Goal: Task Accomplishment & Management: Manage account settings

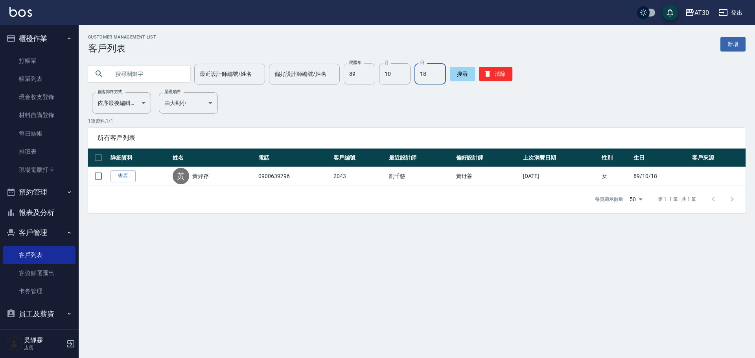
type input "18"
click at [361, 80] on input "89" at bounding box center [358, 73] width 31 height 21
type input "70"
type input "06"
type input "27"
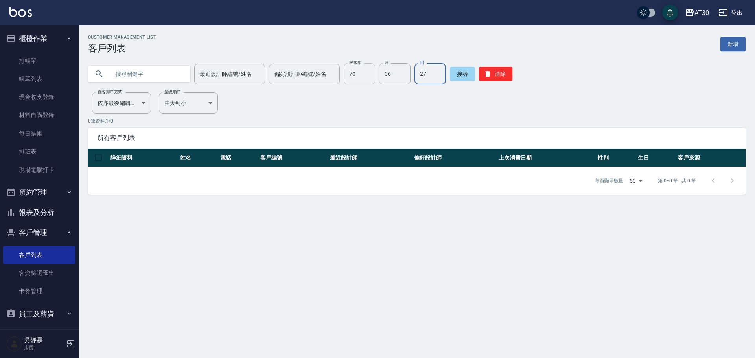
click at [353, 72] on input "70" at bounding box center [358, 73] width 31 height 21
type input "64"
type input "03"
type input "15"
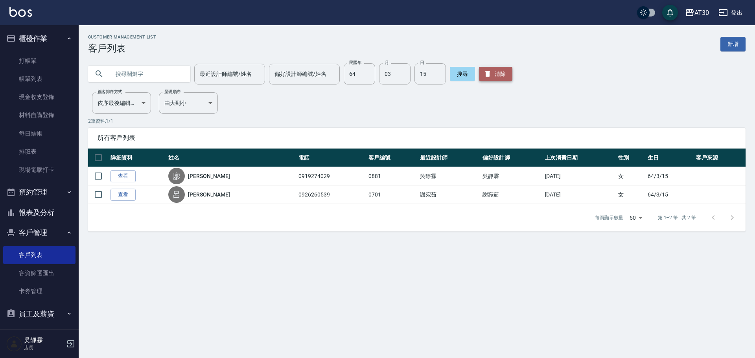
click at [492, 73] on button "清除" at bounding box center [495, 74] width 33 height 14
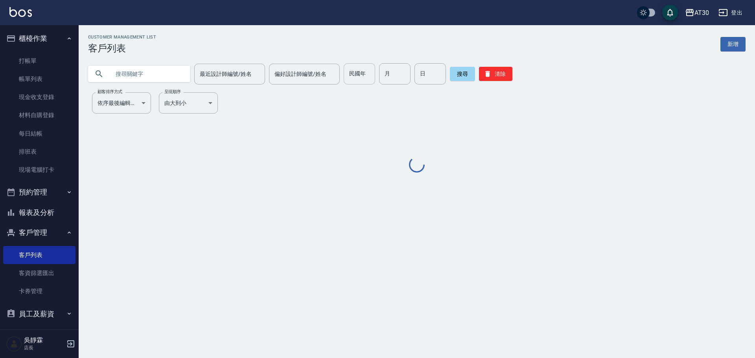
click at [351, 69] on input "民國年" at bounding box center [358, 73] width 31 height 21
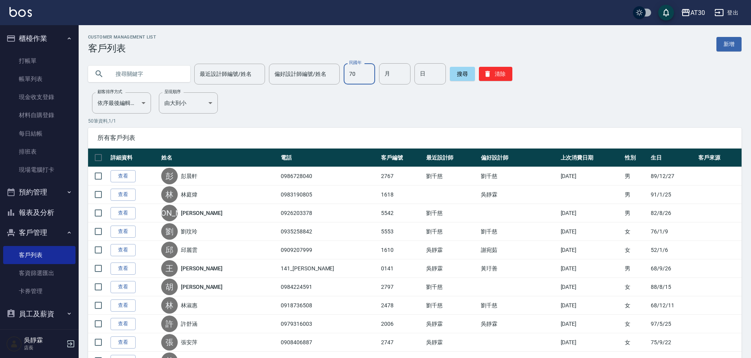
type input "70"
type input "06"
type input "27"
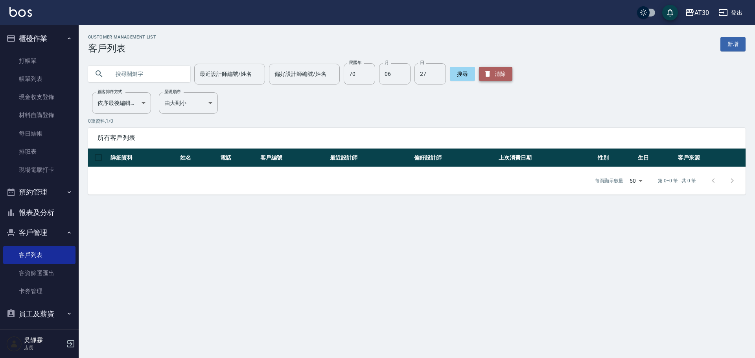
click at [498, 75] on button "清除" at bounding box center [495, 74] width 33 height 14
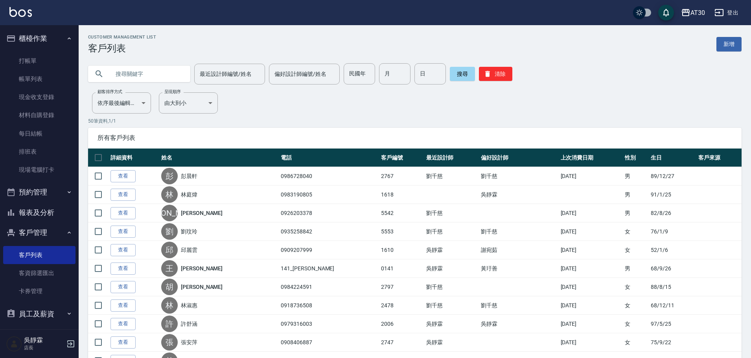
click at [143, 76] on input "text" at bounding box center [147, 73] width 74 height 21
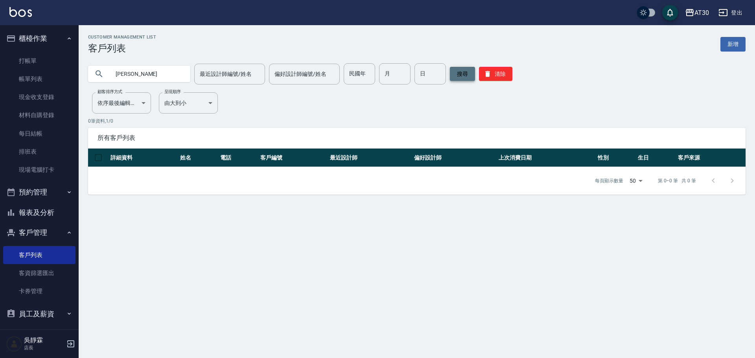
click at [463, 68] on button "搜尋" at bounding box center [462, 74] width 25 height 14
click at [463, 70] on button "搜尋" at bounding box center [462, 74] width 25 height 14
click at [462, 70] on button "搜尋" at bounding box center [462, 74] width 25 height 14
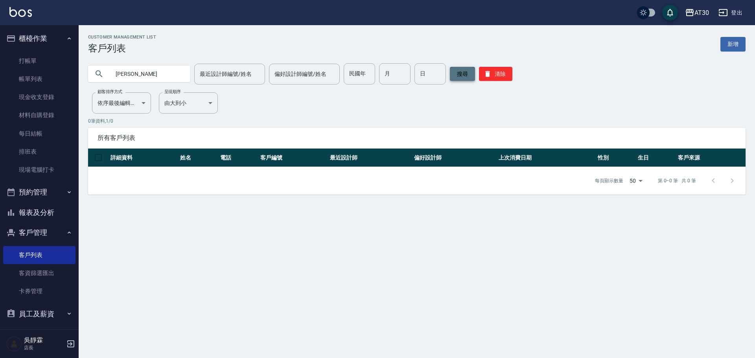
click at [462, 70] on button "搜尋" at bounding box center [462, 74] width 25 height 14
click at [126, 77] on input "曾瑩慧" at bounding box center [147, 73] width 74 height 21
type input "慧"
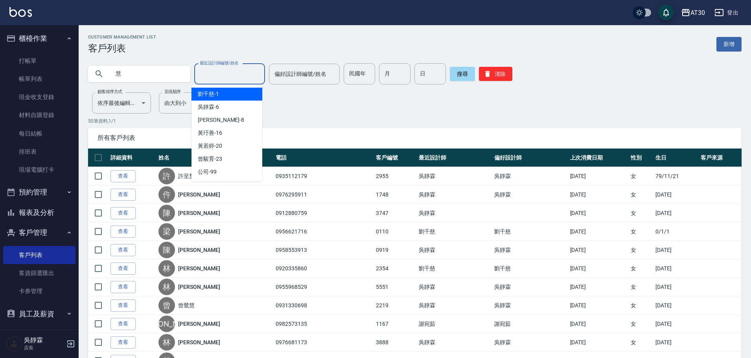
click at [216, 72] on input "最近設計師編號/姓名" at bounding box center [230, 74] width 64 height 14
click at [224, 110] on div "吳靜霖 -6" at bounding box center [226, 107] width 71 height 13
type input "吳靜霖-6"
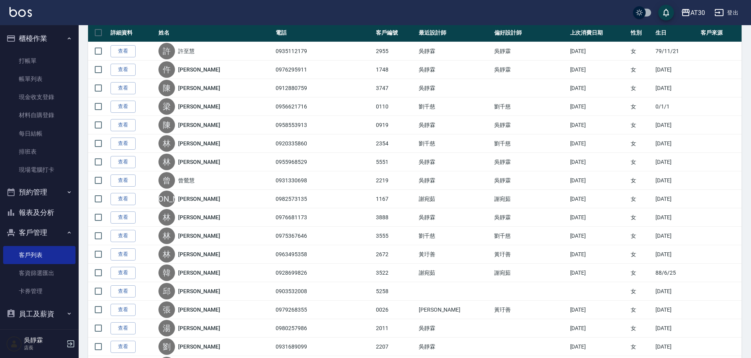
scroll to position [130, 0]
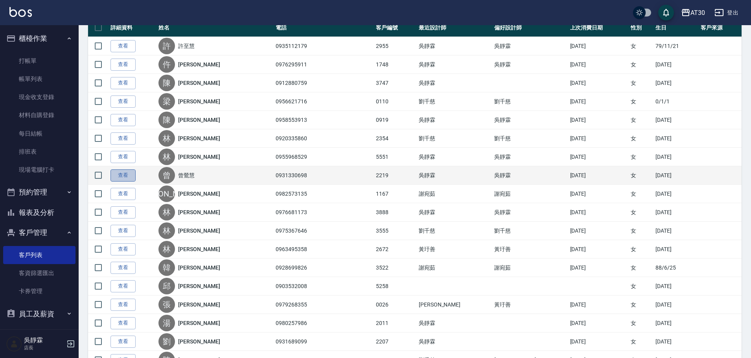
click at [116, 180] on link "查看" at bounding box center [122, 175] width 25 height 12
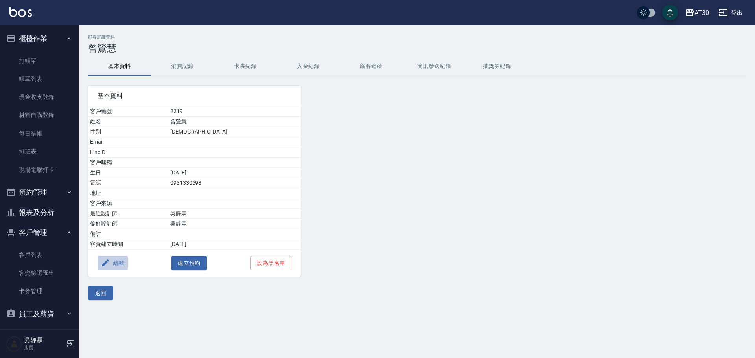
click at [121, 261] on button "編輯" at bounding box center [112, 263] width 30 height 15
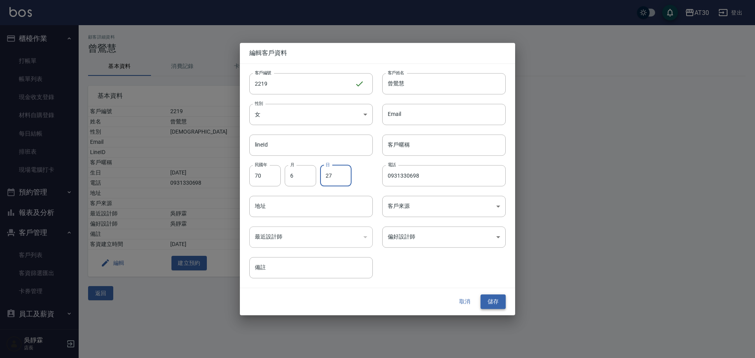
type input "27"
click at [491, 298] on button "儲存" at bounding box center [492, 302] width 25 height 15
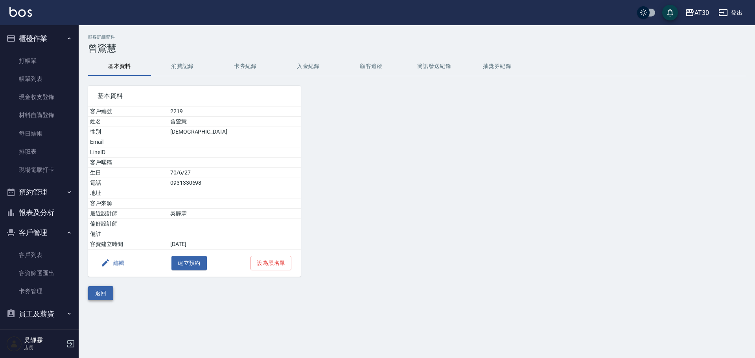
click at [103, 294] on button "返回" at bounding box center [100, 293] width 25 height 15
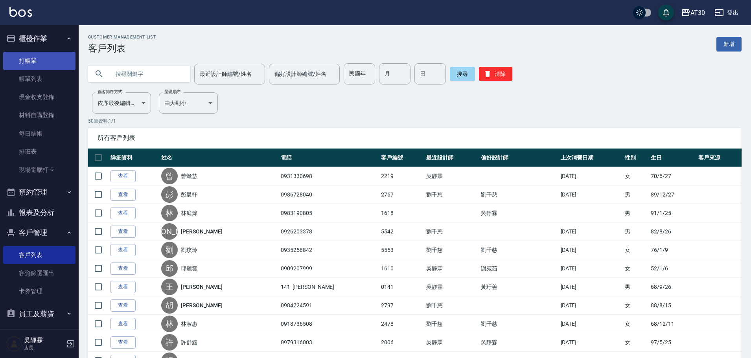
click at [32, 55] on link "打帳單" at bounding box center [39, 61] width 72 height 18
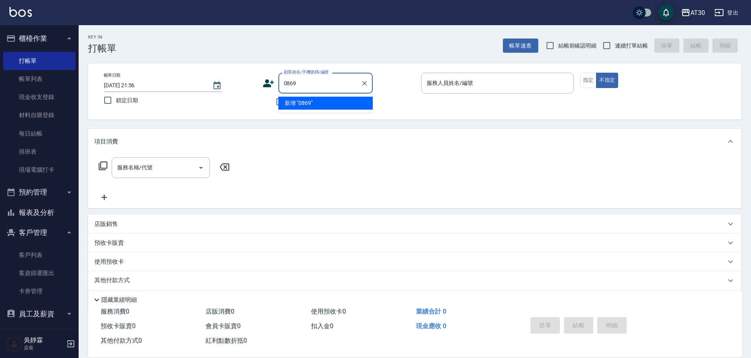
type input "0869"
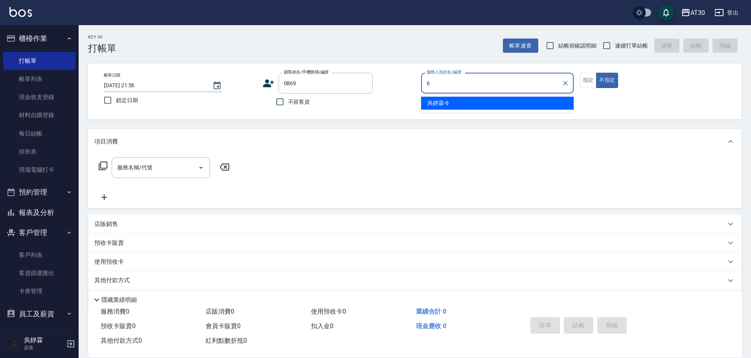
type input "吳靜霖-6"
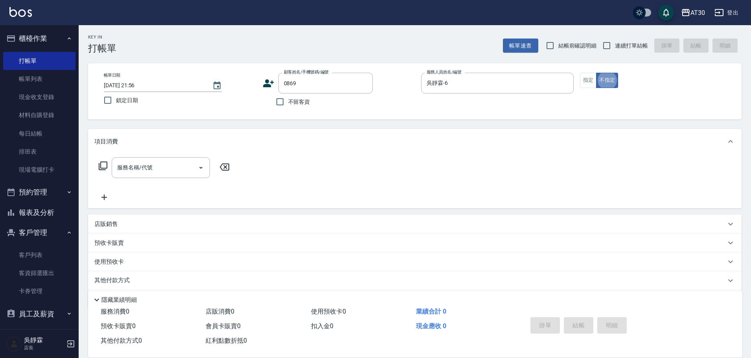
type button "false"
type input "劉冠筠/0917551267/0869"
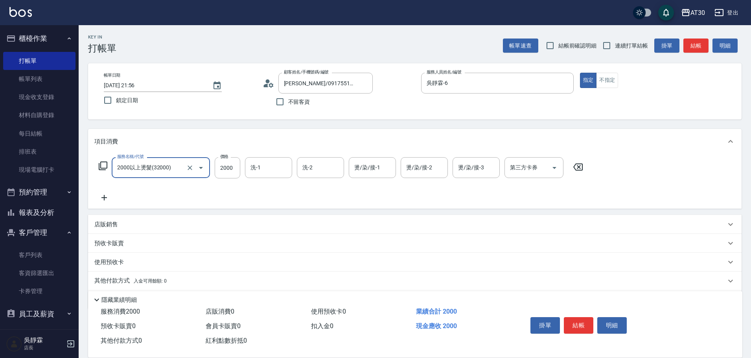
type input "2000以上燙髮(32000)"
type input "2500"
type input "曾駿育-23"
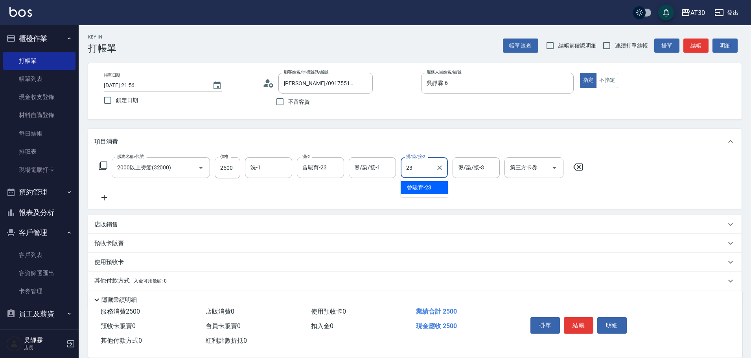
type input "曾駿育-23"
type input "劉千慈-1"
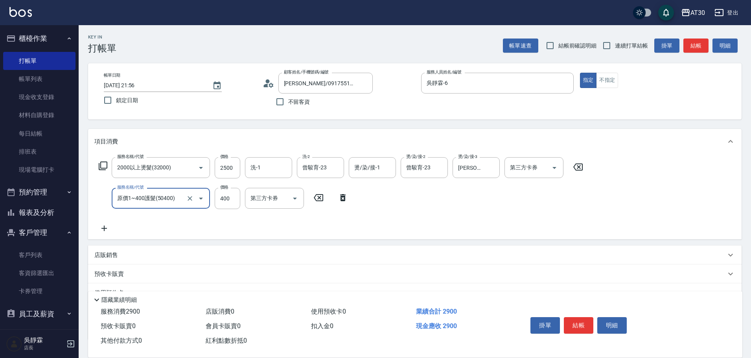
type input "原價1~400護髮(50400)"
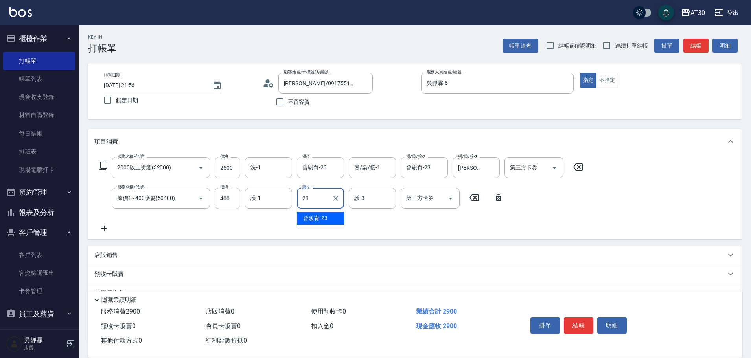
type input "曾駿育-23"
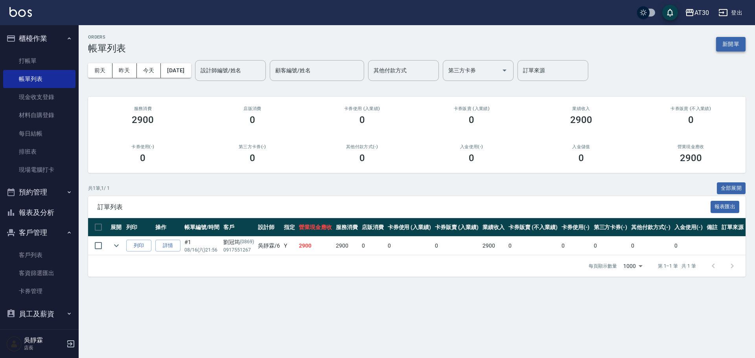
click at [730, 46] on button "新開單" at bounding box center [730, 44] width 29 height 15
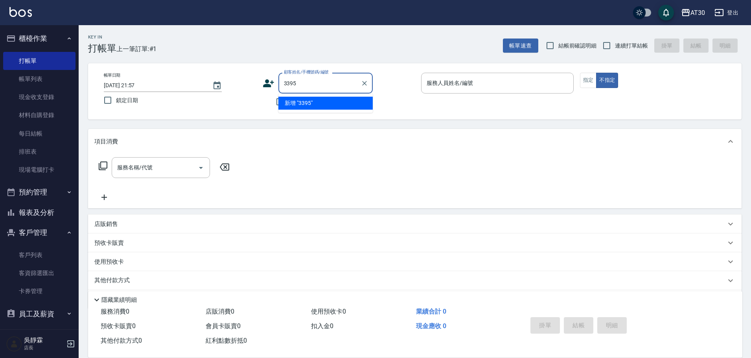
type input "3395"
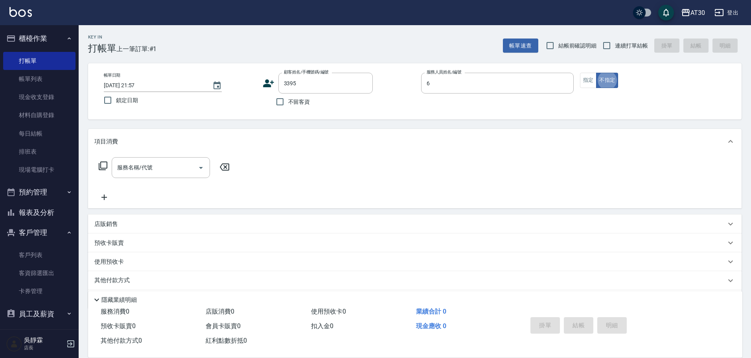
type input "吳靜霖-6"
type button "false"
type input "李佳蕙/0975055697/3395"
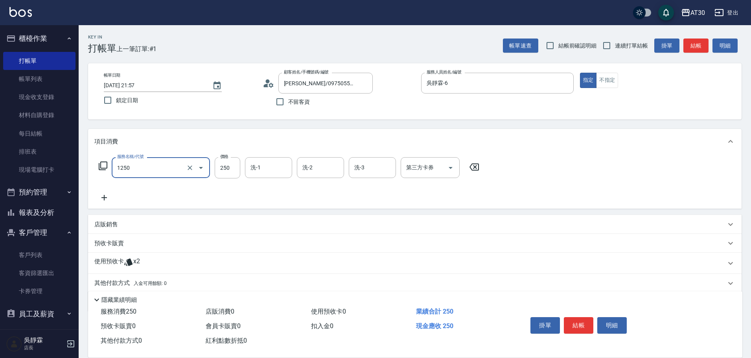
type input "洗髮250(1250)"
type input "曾駿育-23"
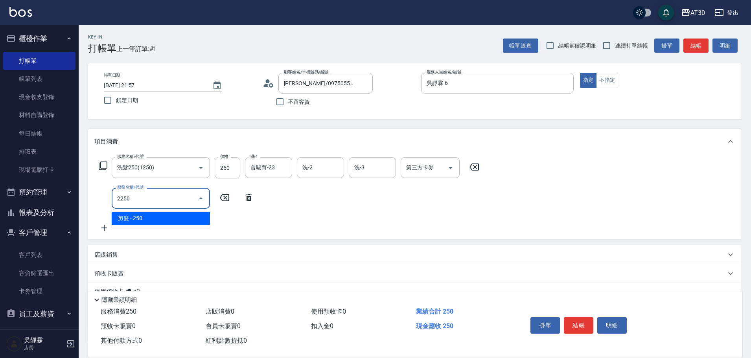
type input "剪髮(2250)"
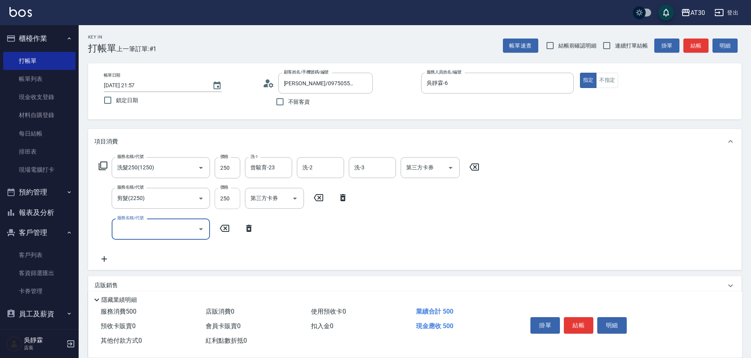
click at [228, 202] on input "250" at bounding box center [228, 198] width 26 height 21
type input "300"
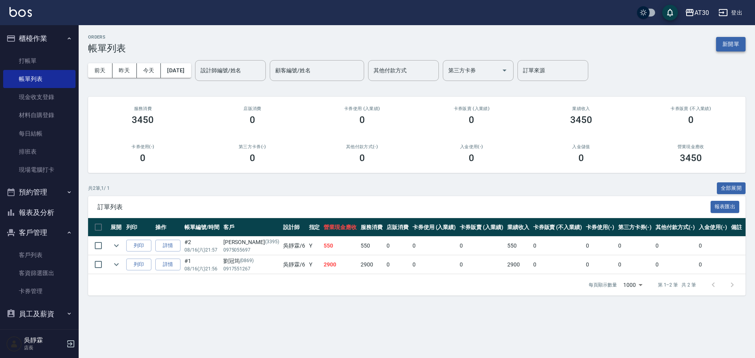
click at [731, 45] on button "新開單" at bounding box center [730, 44] width 29 height 15
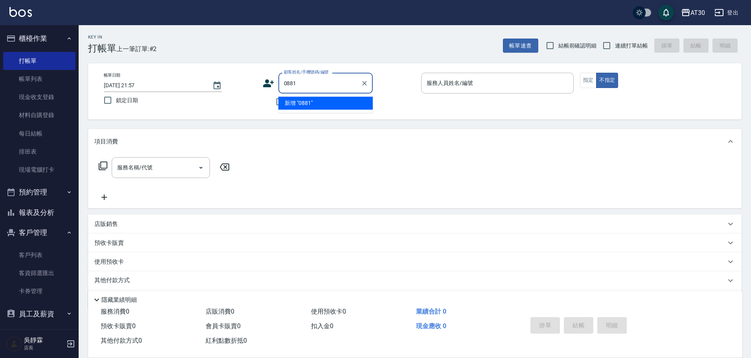
type input "0881"
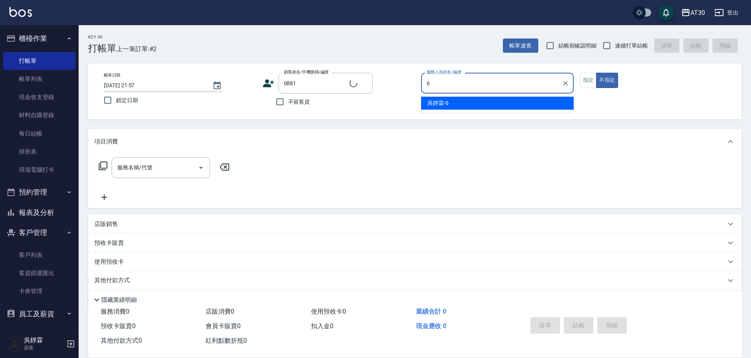
type input "6"
type input "廖惠敏/0919274029/0881"
type input "吳靜霖-6"
type button "false"
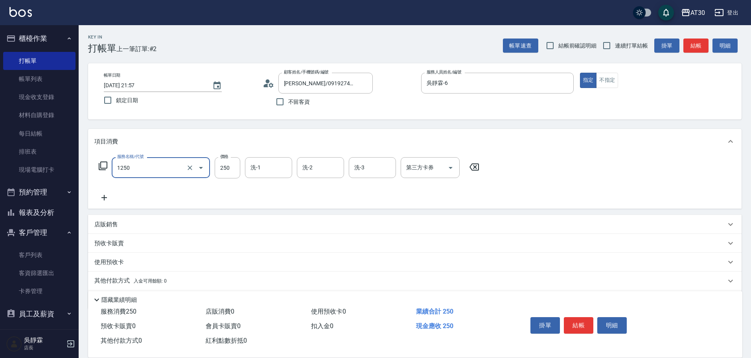
type input "洗髮250(1250)"
type input "曾駿育-23"
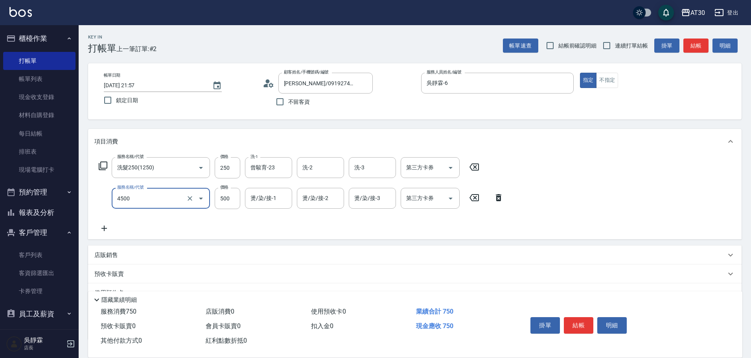
type input "補染(4500)"
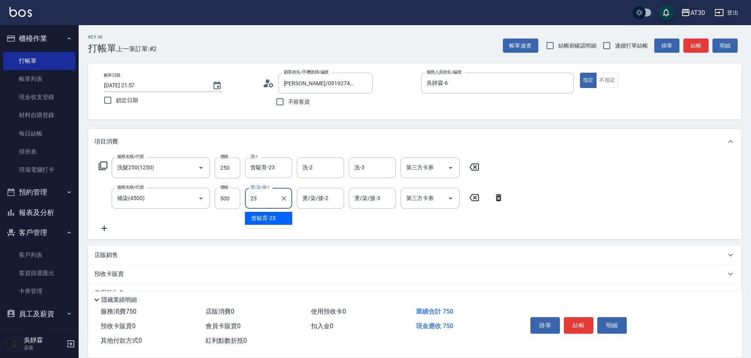
type input "曾駿育-23"
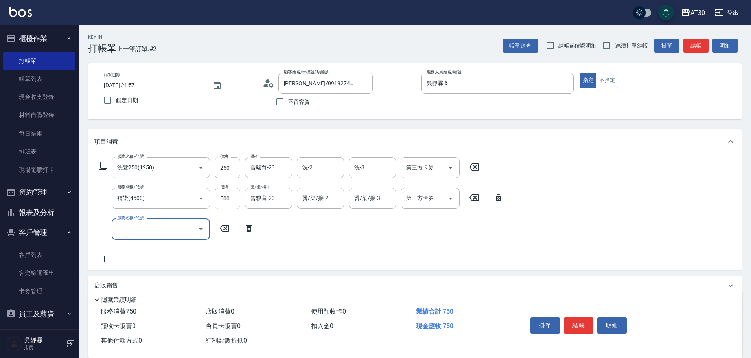
type input "2"
type input "自備護髮(50300)"
type input "200"
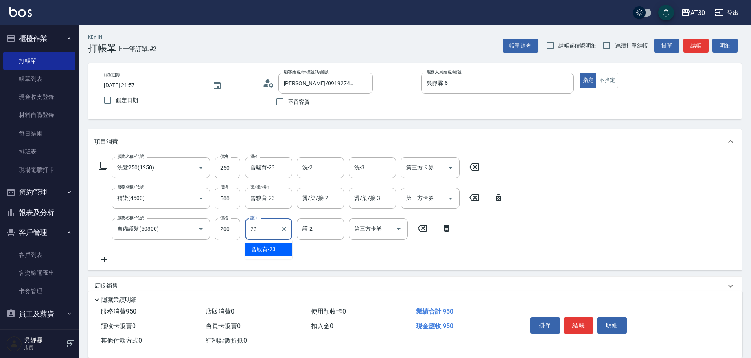
type input "曾駿育-23"
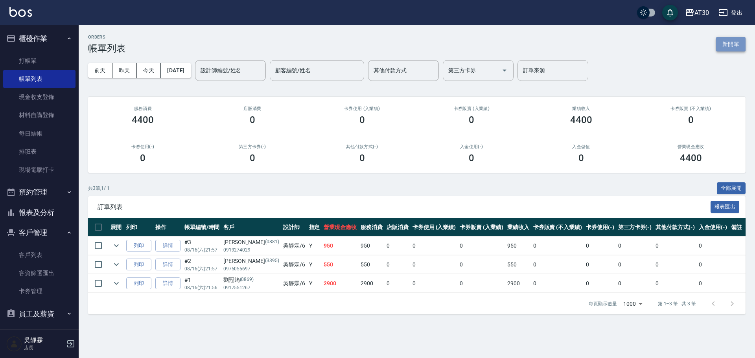
click at [740, 42] on button "新開單" at bounding box center [730, 44] width 29 height 15
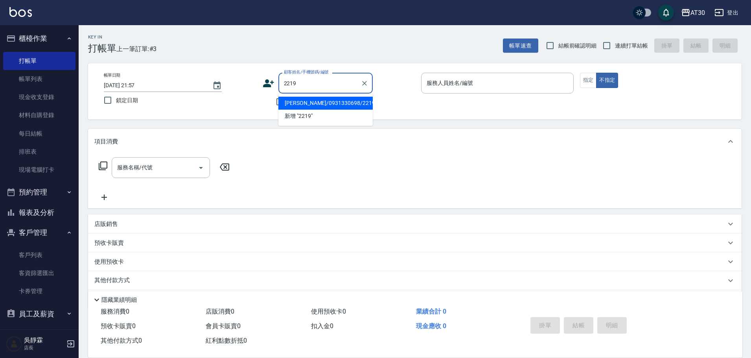
type input "曾鶯慧/0931330698/2219"
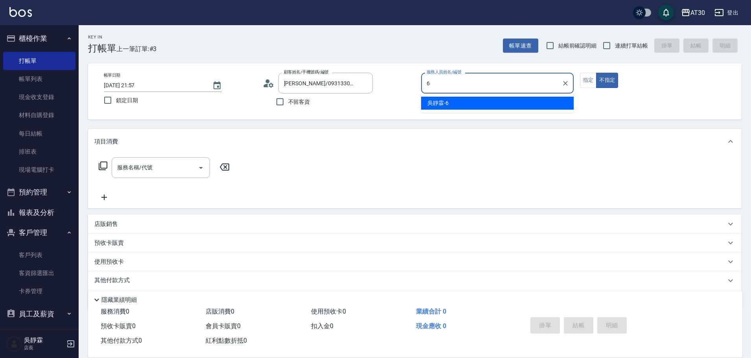
type input "吳靜霖-6"
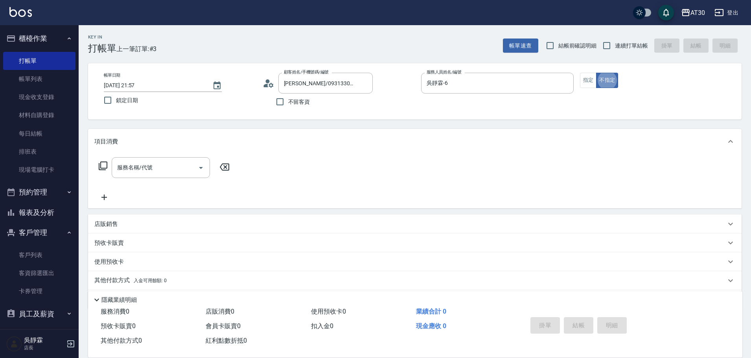
type button "false"
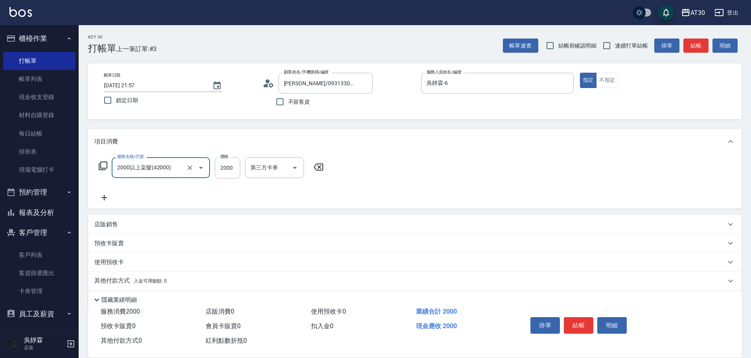
type input "2000以上染髮(42000)"
type input "2999"
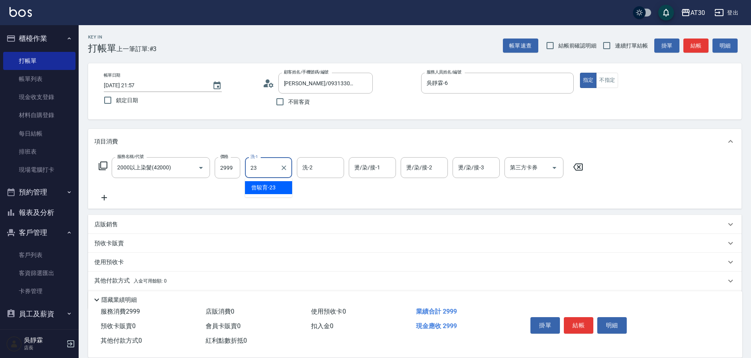
type input "曾駿育-23"
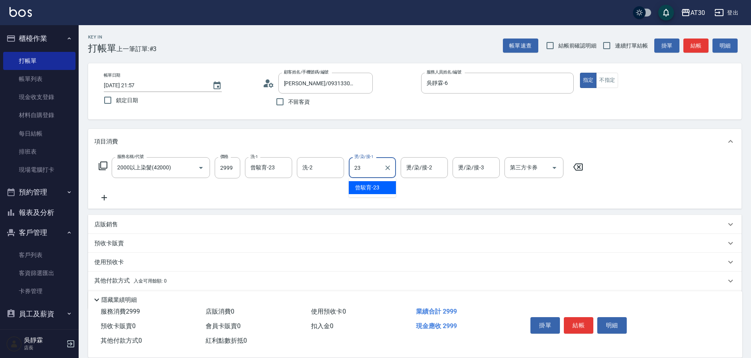
type input "曾駿育-23"
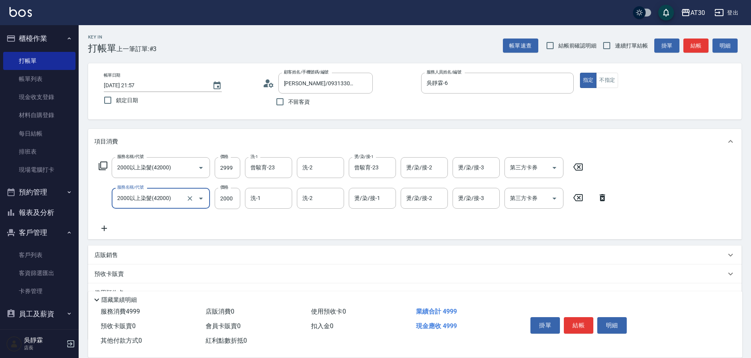
type input "2000以上染髮(42000)"
type input "吳靜霖-6"
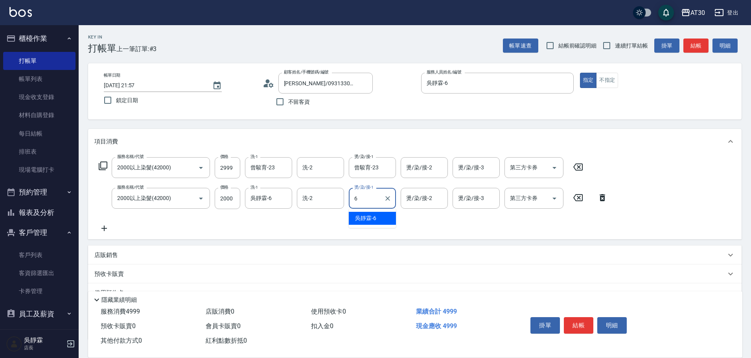
type input "吳靜霖-6"
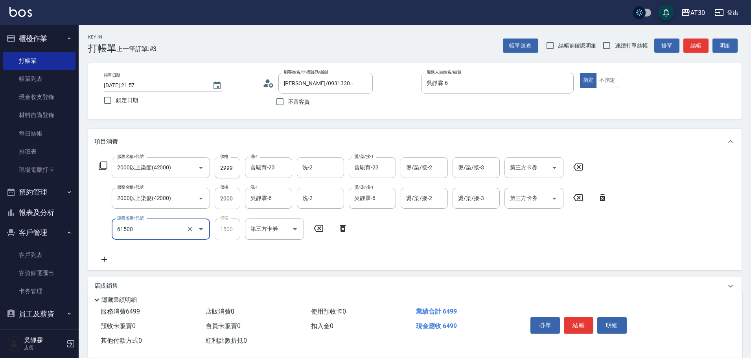
type input "拆/接 髮片(61500)"
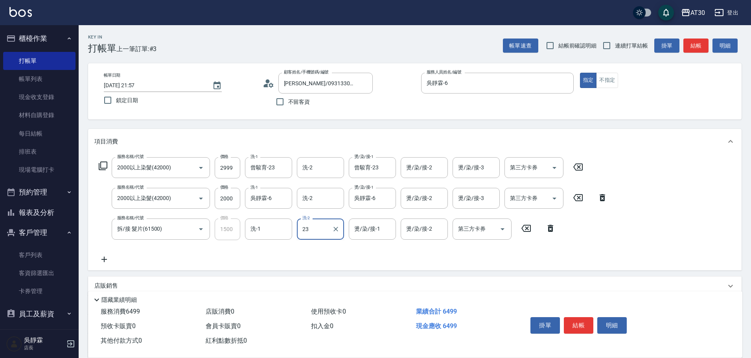
type input "曾駿育-23"
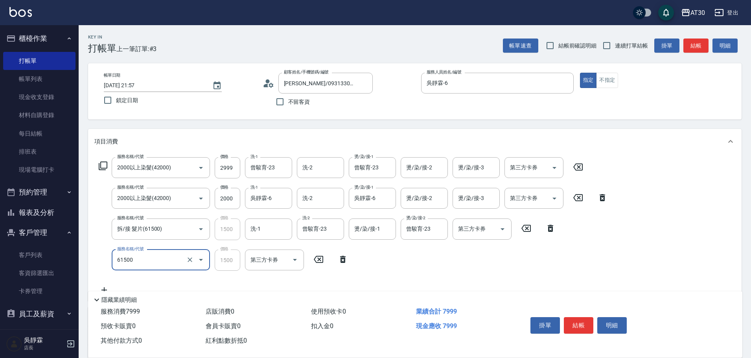
type input "拆/接 髮片(61500)"
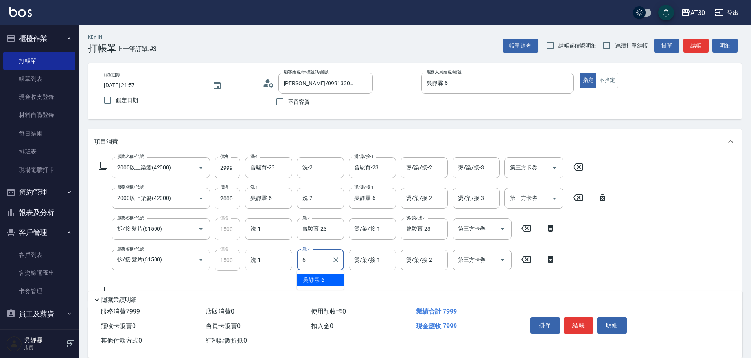
type input "吳靜霖-6"
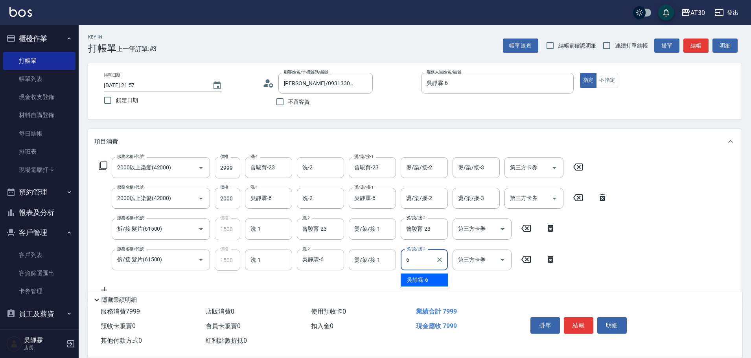
type input "吳靜霖-6"
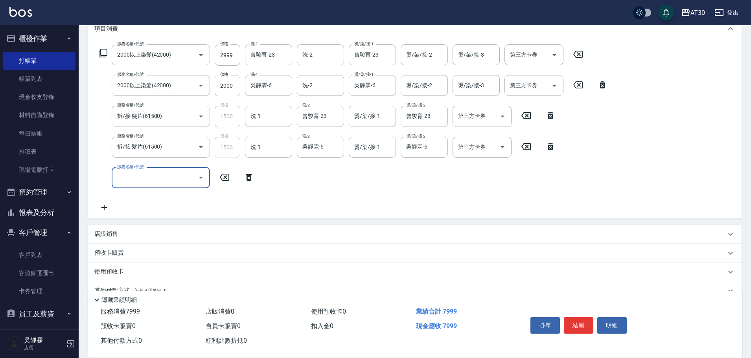
scroll to position [149, 0]
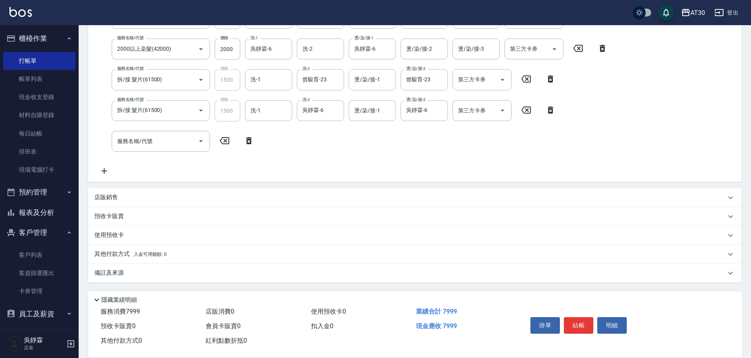
click at [133, 199] on div "店販銷售" at bounding box center [409, 197] width 631 height 8
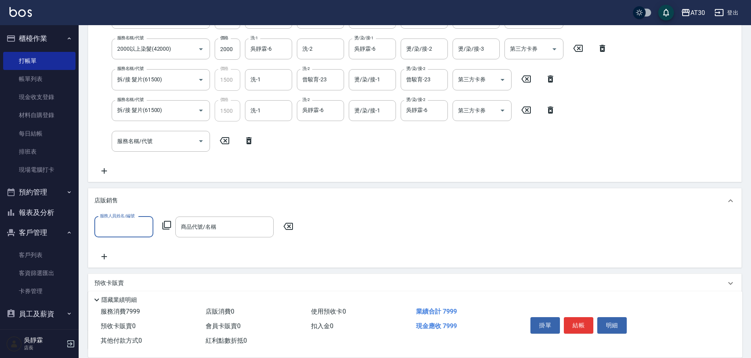
scroll to position [0, 0]
click at [136, 231] on input "服務人員姓名/編號" at bounding box center [124, 227] width 52 height 14
click at [137, 258] on div "吳靜霖 -6" at bounding box center [123, 259] width 59 height 13
type input "吳靜霖-6"
click at [164, 222] on icon at bounding box center [166, 225] width 9 height 9
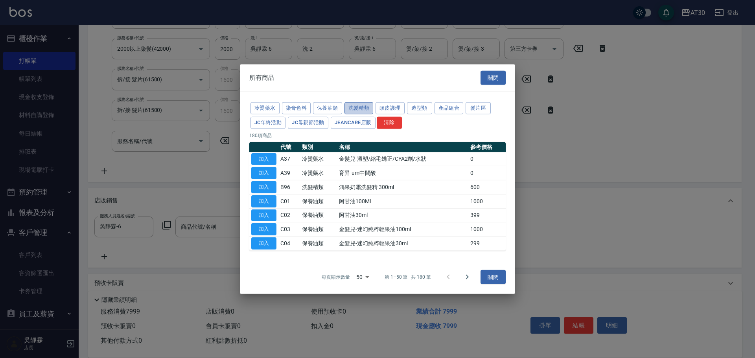
click at [353, 107] on button "洗髮精類" at bounding box center [358, 108] width 29 height 12
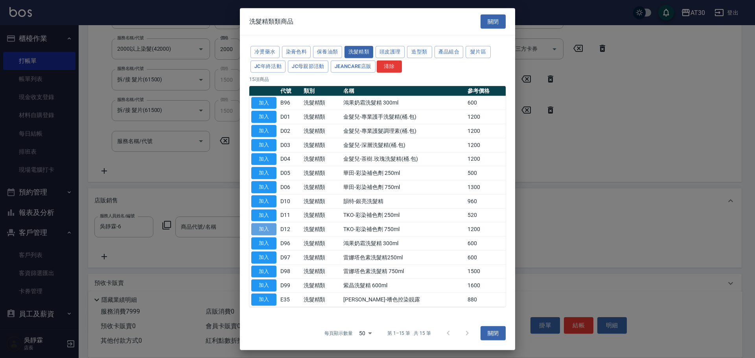
click at [265, 232] on button "加入" at bounding box center [263, 229] width 25 height 12
type input "TKO-彩染補色劑 750ml"
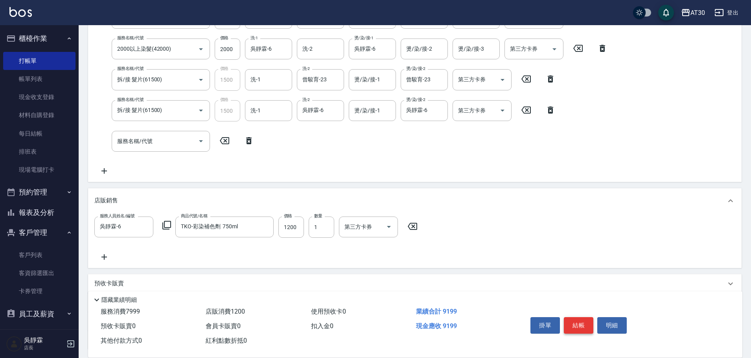
click at [579, 321] on button "結帳" at bounding box center [578, 325] width 29 height 17
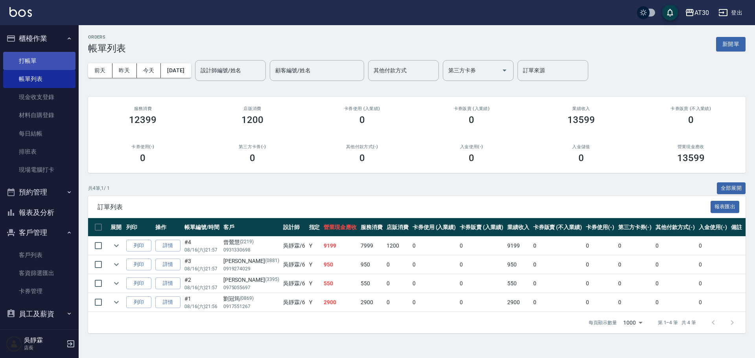
click at [53, 56] on link "打帳單" at bounding box center [39, 61] width 72 height 18
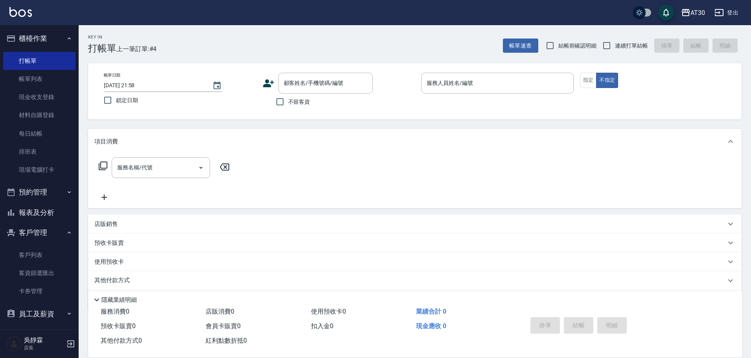
click at [264, 84] on icon at bounding box center [269, 83] width 12 height 12
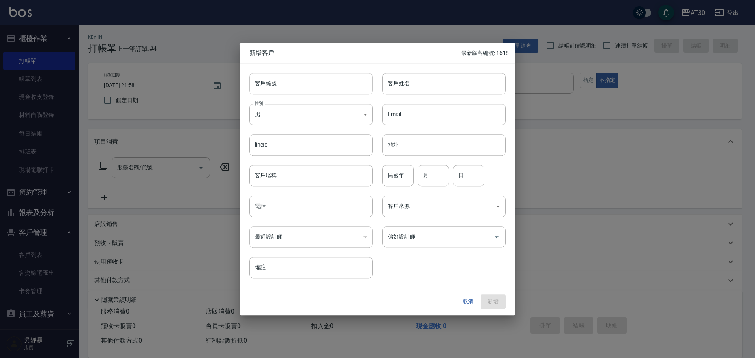
click at [264, 84] on input "客戶編號" at bounding box center [310, 83] width 123 height 21
type input "1622"
type input "來"
type input "賴孟君"
click at [285, 109] on body "AT30 登出 櫃檯作業 打帳單 帳單列表 現金收支登錄 材料自購登錄 每日結帳 排班表 現場電腦打卡 預約管理 預約管理 單日預約紀錄 單週預約紀錄 報表及…" at bounding box center [377, 192] width 755 height 384
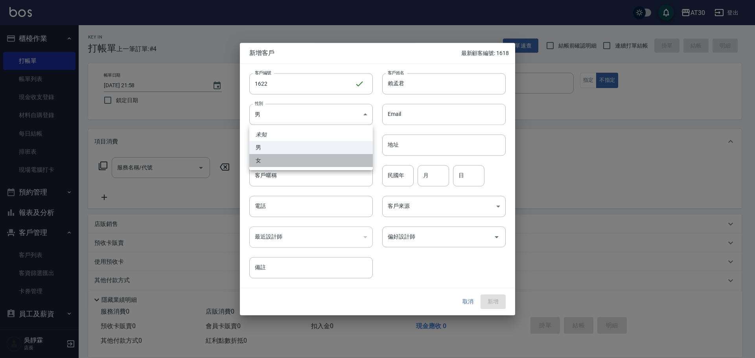
click at [281, 164] on li "女" at bounding box center [310, 160] width 123 height 13
type input "FEMALE"
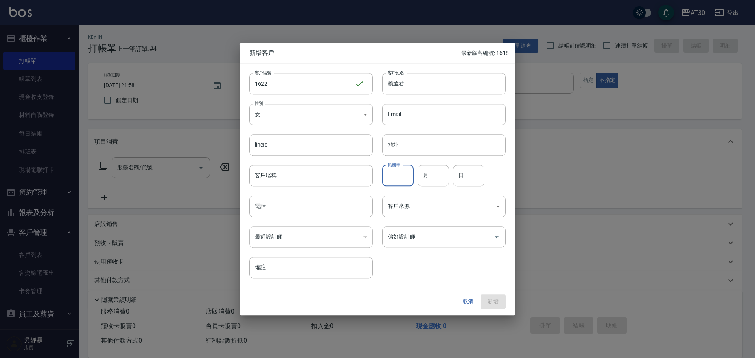
click at [392, 171] on input "民國年" at bounding box center [397, 175] width 31 height 21
type input "81"
type input "07"
type input "16"
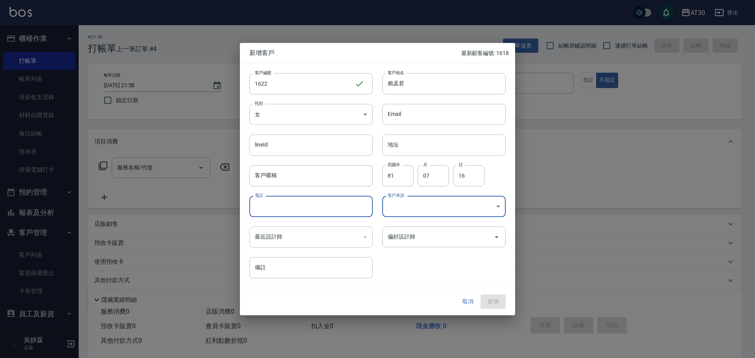
click at [315, 204] on input "電話" at bounding box center [310, 206] width 123 height 21
type input "0913071681"
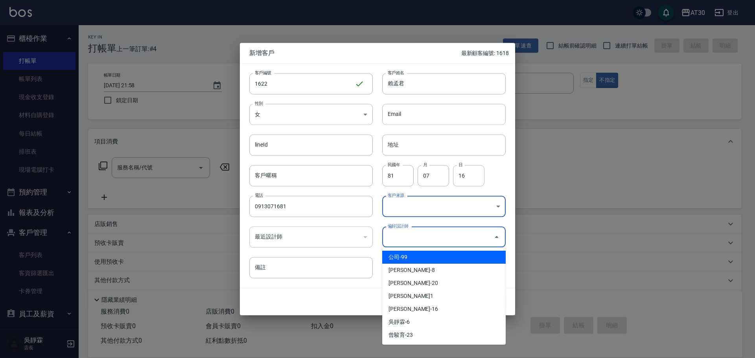
click at [400, 231] on div "偏好設計師 偏好設計師" at bounding box center [443, 236] width 123 height 21
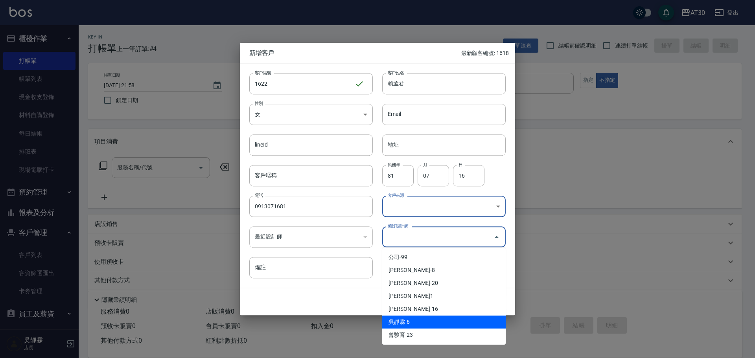
click at [413, 320] on li "吳靜霖-6" at bounding box center [443, 322] width 123 height 13
type input "吳靜霖"
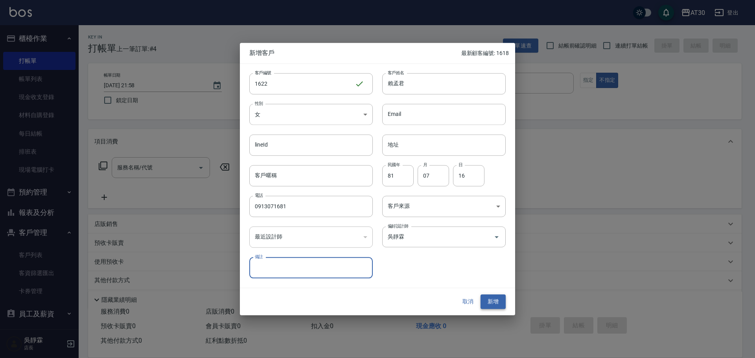
click at [497, 299] on button "新增" at bounding box center [492, 302] width 25 height 15
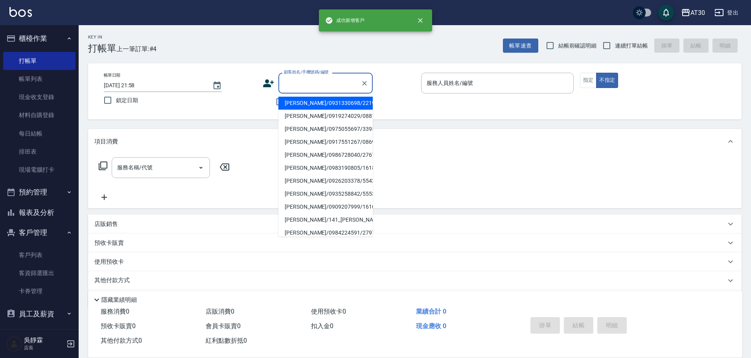
click at [305, 85] on input "顧客姓名/手機號碼/編號" at bounding box center [319, 83] width 75 height 14
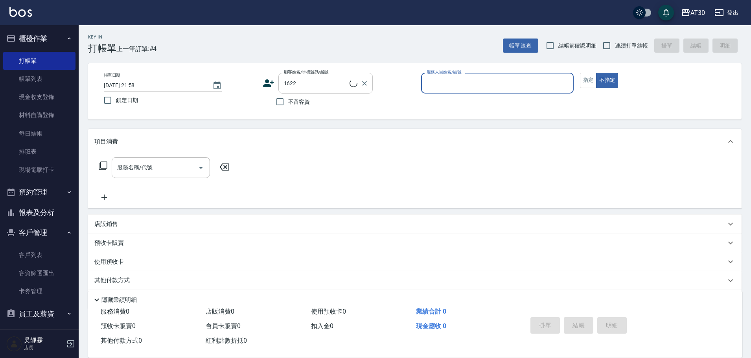
type input "賴孟君/0913071681/1622"
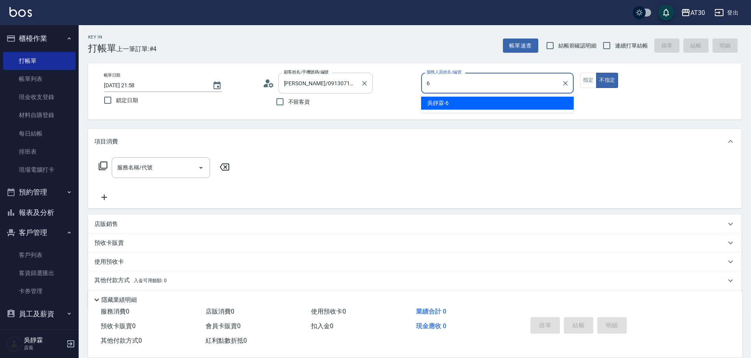
type input "吳靜霖-6"
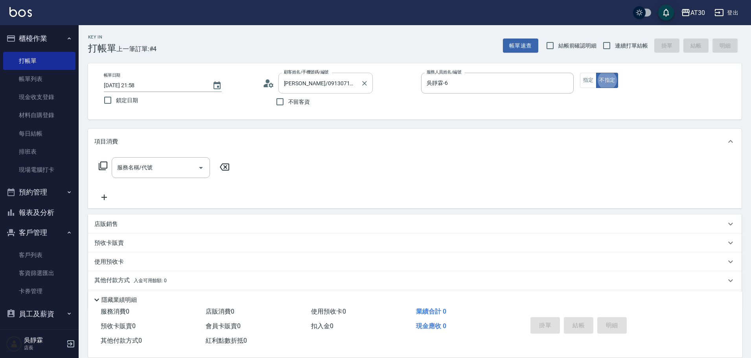
type button "false"
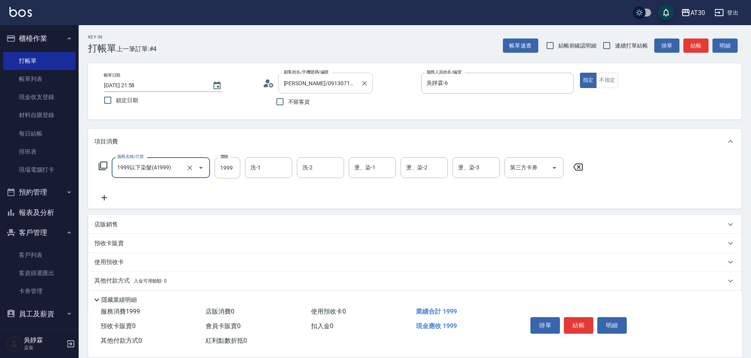
type input "1999以下染髮(41999)"
type input "1099"
type input "曾駿育-23"
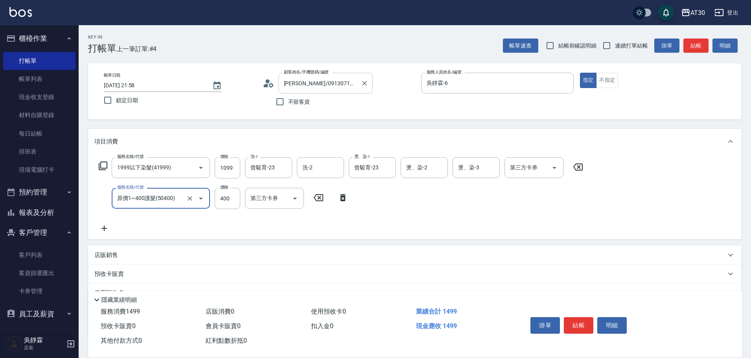
type input "原價1~400護髮(50400)"
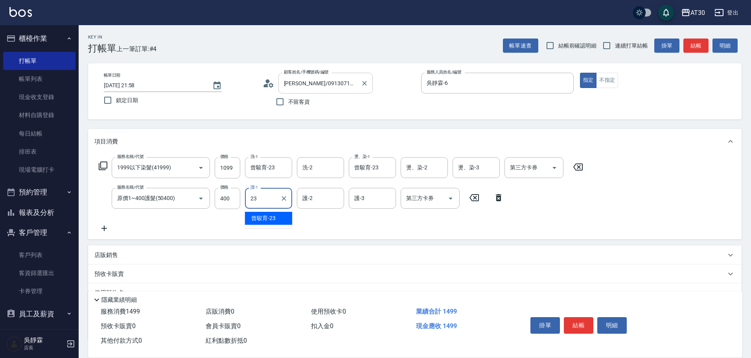
type input "曾駿育-23"
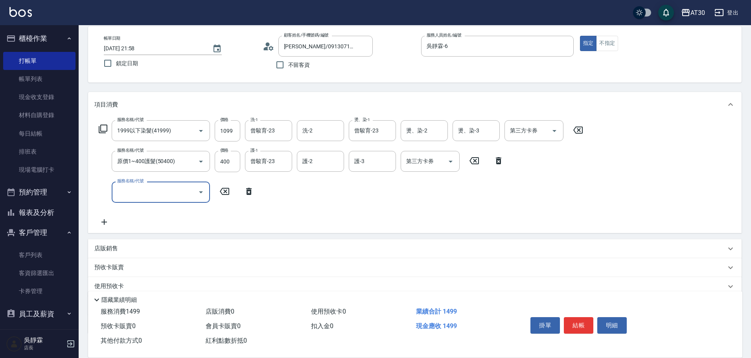
scroll to position [88, 0]
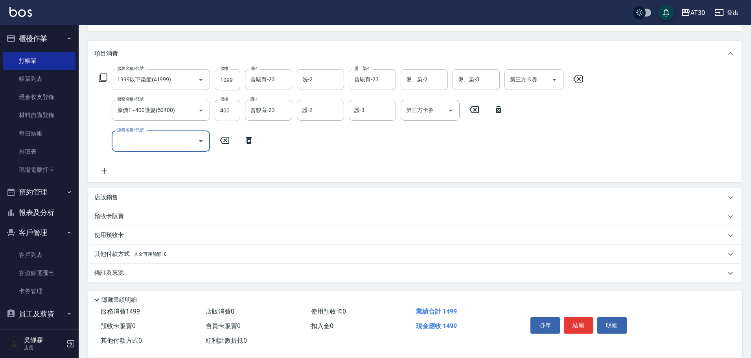
click at [122, 196] on div "店販銷售" at bounding box center [409, 197] width 631 height 8
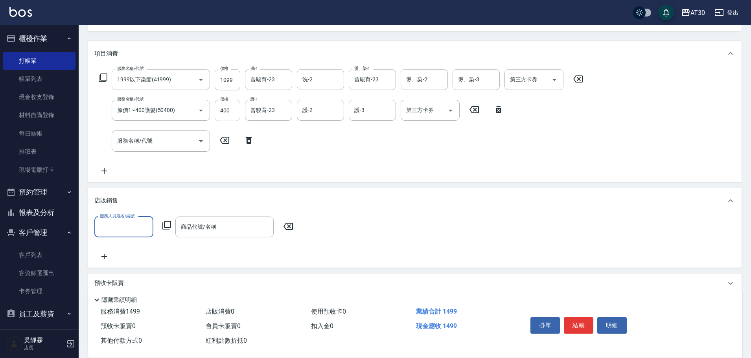
scroll to position [0, 0]
type input "吳靜霖-6"
click at [171, 226] on div "服務人員姓名/編號 吳靜霖-6 服務人員姓名/編號 商品代號/名稱 商品代號/名稱" at bounding box center [196, 227] width 204 height 21
click at [171, 226] on icon at bounding box center [166, 225] width 9 height 9
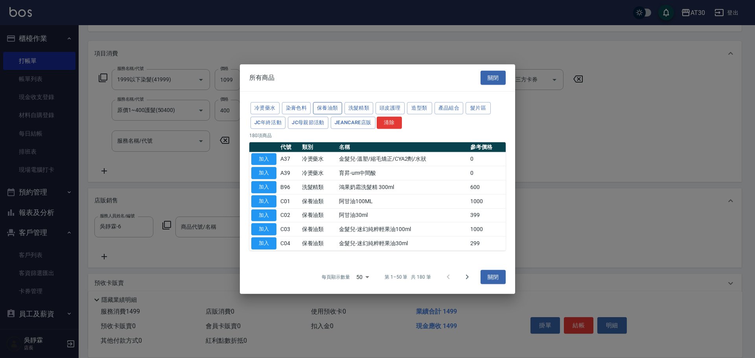
click at [324, 108] on button "保養油類" at bounding box center [327, 108] width 29 height 12
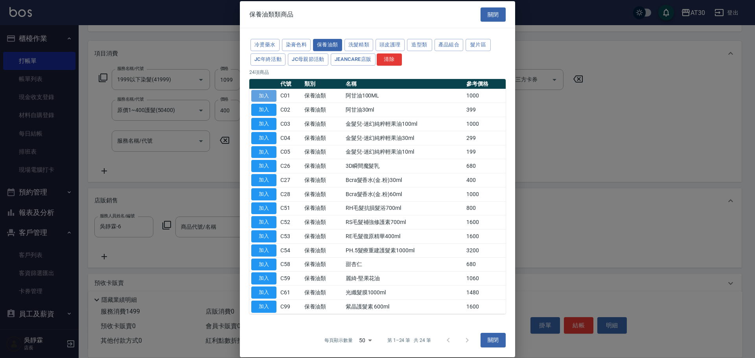
click at [263, 92] on button "加入" at bounding box center [263, 96] width 25 height 12
type input "阿甘油100ML"
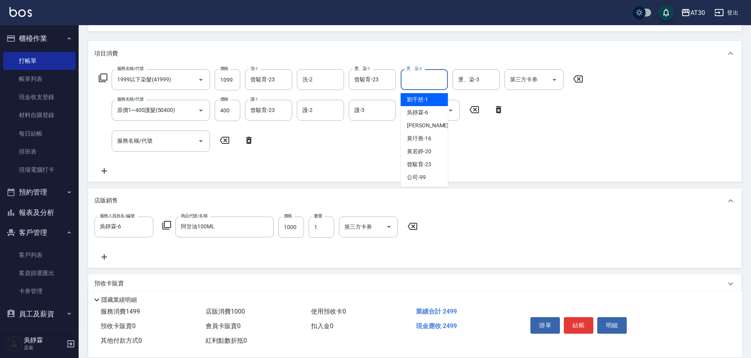
click at [424, 73] on input "燙、染-2" at bounding box center [424, 80] width 40 height 14
type input "劉千慈-1"
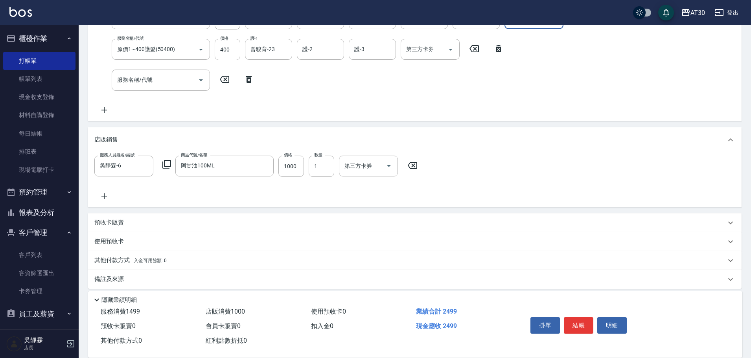
scroll to position [155, 0]
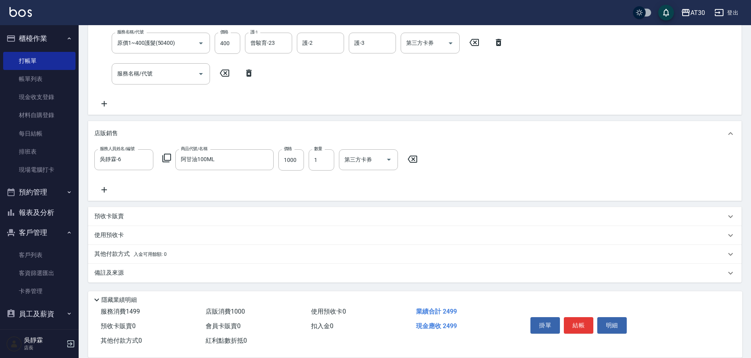
click at [129, 257] on p "其他付款方式 入金可用餘額: 0" at bounding box center [130, 254] width 72 height 9
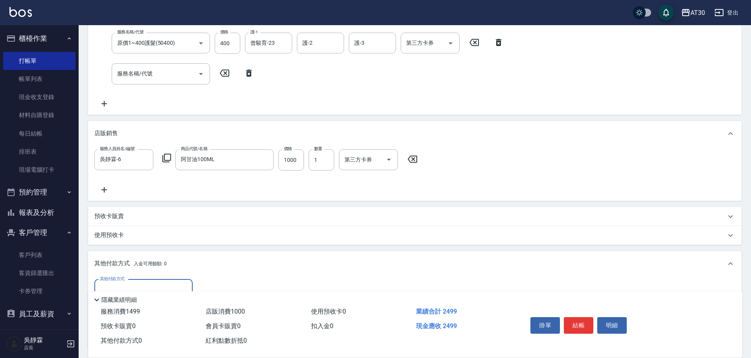
scroll to position [0, 0]
click at [136, 284] on input "其他付款方式" at bounding box center [143, 290] width 91 height 14
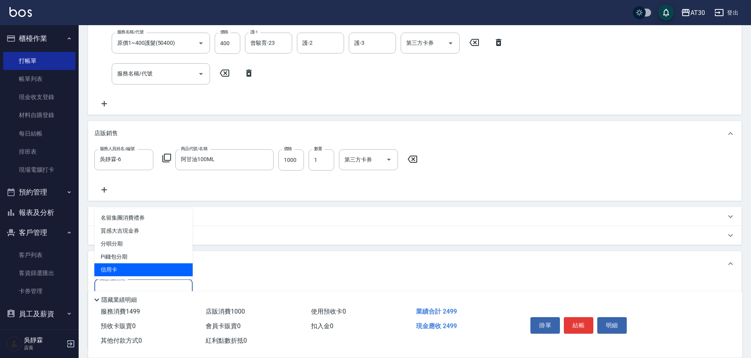
click at [140, 272] on span "信用卡" at bounding box center [143, 269] width 98 height 13
type input "信用卡"
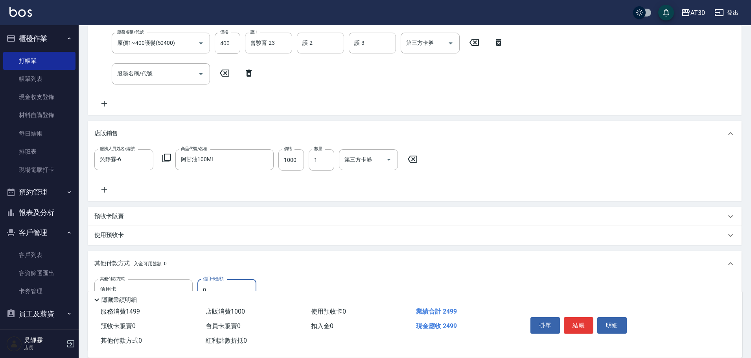
drag, startPoint x: 216, startPoint y: 284, endPoint x: 208, endPoint y: 291, distance: 10.3
click at [208, 291] on div "Key In 打帳單 上一筆訂單:#4 帳單速查 結帳前確認明細 連續打單結帳 掛單 結帳 明細 帳單日期 2025/08/16 21:58 鎖定日期 顧客姓…" at bounding box center [415, 160] width 672 height 581
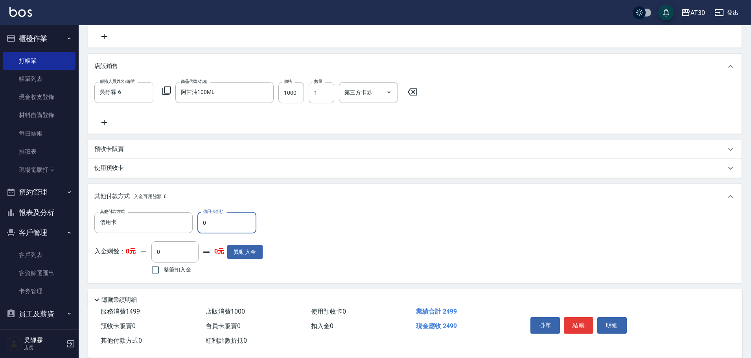
scroll to position [248, 0]
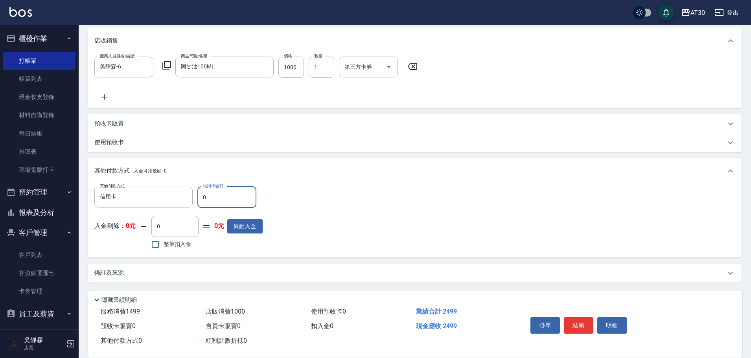
drag, startPoint x: 207, startPoint y: 198, endPoint x: 182, endPoint y: 210, distance: 28.7
click at [182, 210] on div "其他付款方式 信用卡 其他付款方式 信用卡金額 0 信用卡金額 入金剩餘： 0元 0 ​ 整筆扣入金 0元 異動入金" at bounding box center [178, 219] width 168 height 64
type input "2499"
click at [577, 323] on button "結帳" at bounding box center [578, 325] width 29 height 17
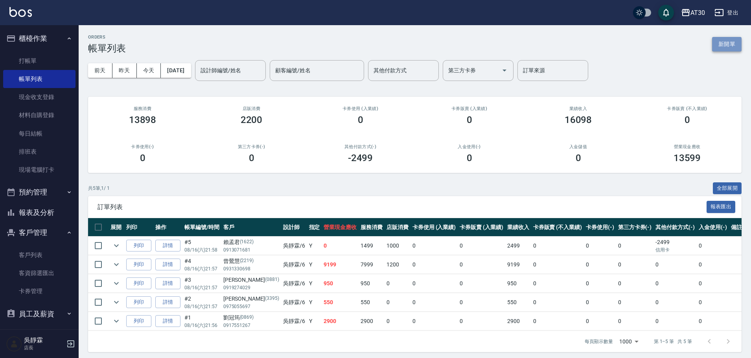
click at [727, 42] on button "新開單" at bounding box center [726, 44] width 29 height 15
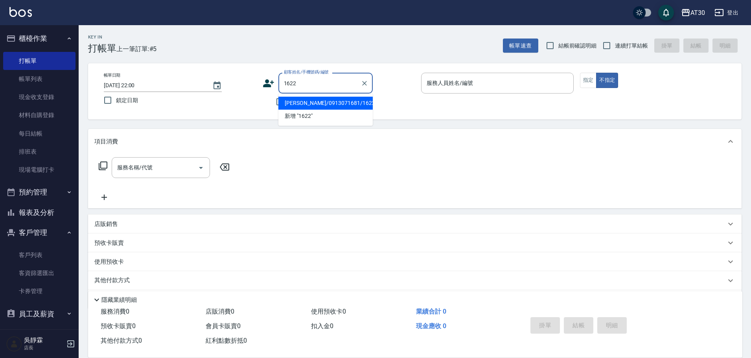
type input "賴孟君/0913071681/1622"
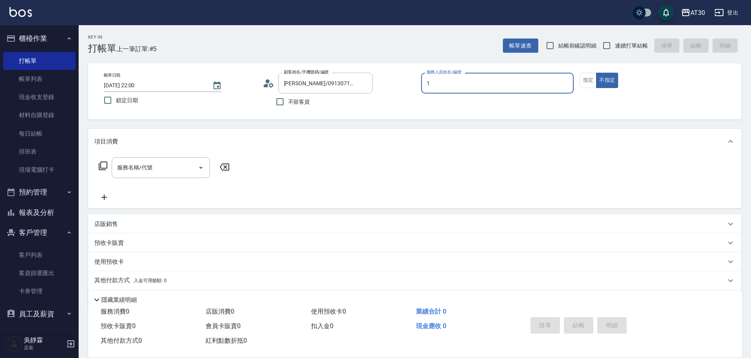
type input "劉千慈-1"
type button "false"
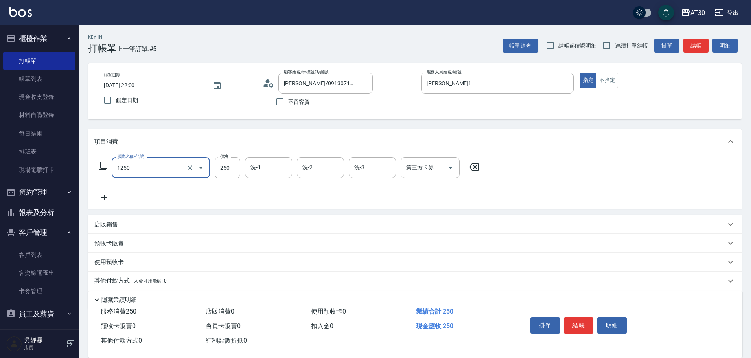
type input "洗髮250(1250)"
type input "曾駿育-23"
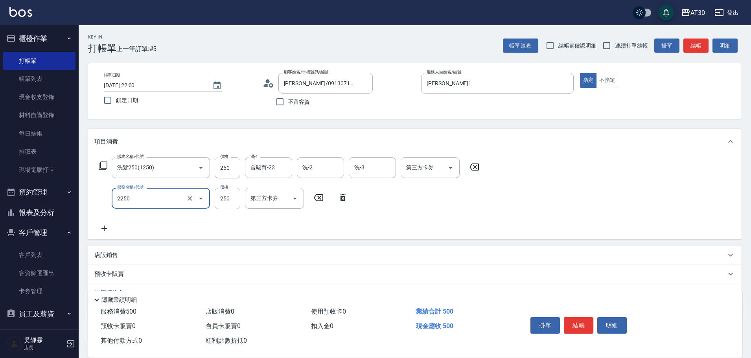
type input "剪髮(2250)"
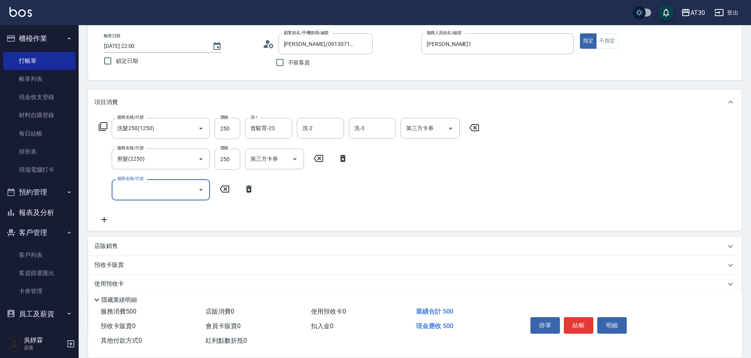
scroll to position [88, 0]
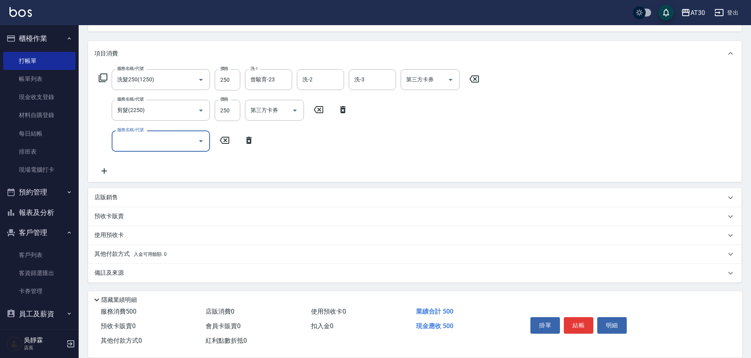
click at [169, 250] on div "其他付款方式 入金可用餘額: 0" at bounding box center [409, 254] width 631 height 9
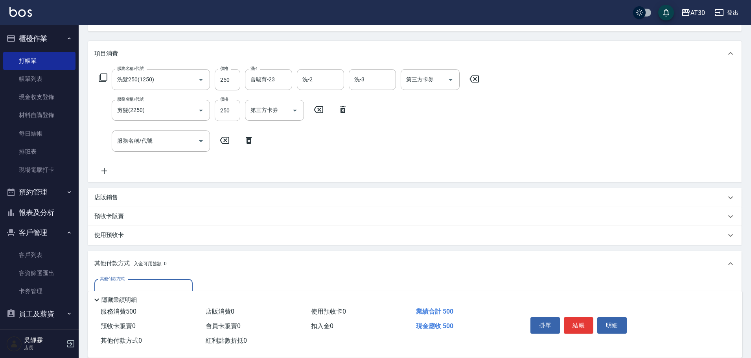
scroll to position [0, 0]
click at [167, 278] on div "其他付款方式 其他付款方式 入金剩餘： 0元 0 ​ 整筆扣入金 0元 異動入金" at bounding box center [414, 312] width 653 height 73
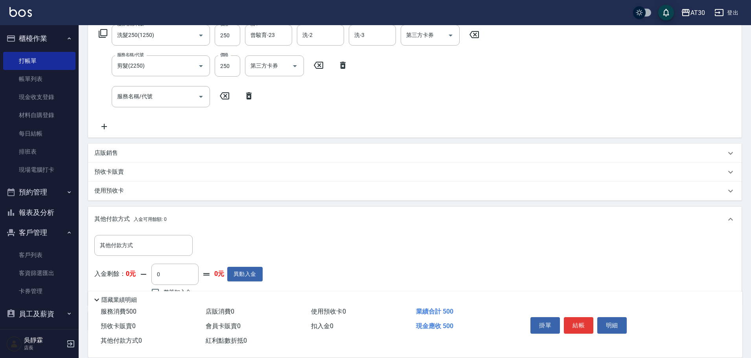
scroll to position [180, 0]
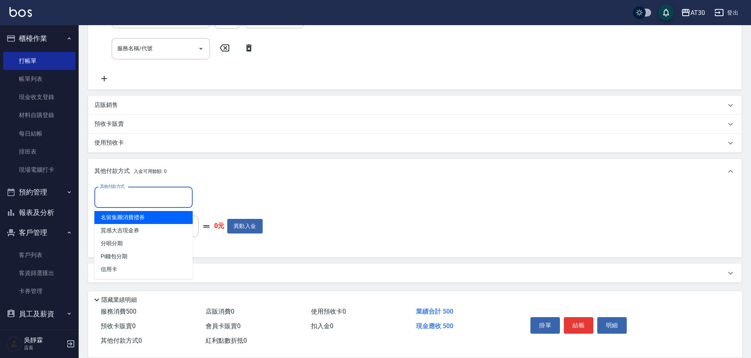
click at [135, 204] on input "其他付款方式" at bounding box center [143, 198] width 91 height 14
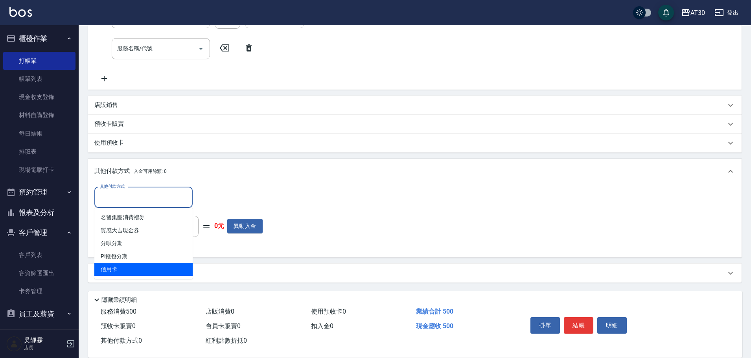
click at [126, 269] on span "信用卡" at bounding box center [143, 269] width 98 height 13
type input "信用卡"
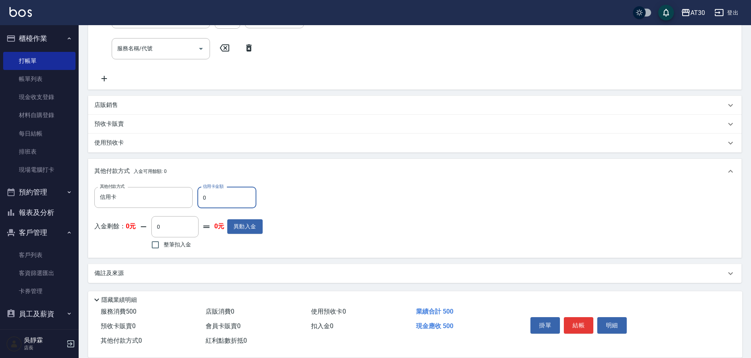
drag, startPoint x: 226, startPoint y: 193, endPoint x: 193, endPoint y: 209, distance: 36.9
click at [193, 209] on div "其他付款方式 信用卡 其他付款方式 信用卡金額 0 信用卡金額 入金剩餘： 0元 0 ​ 整筆扣入金 0元 異動入金" at bounding box center [178, 219] width 168 height 64
type input "500"
click at [570, 321] on button "結帳" at bounding box center [578, 325] width 29 height 17
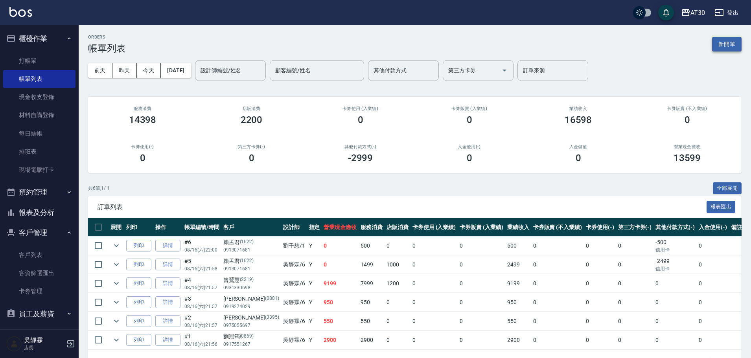
click at [717, 47] on button "新開單" at bounding box center [726, 44] width 29 height 15
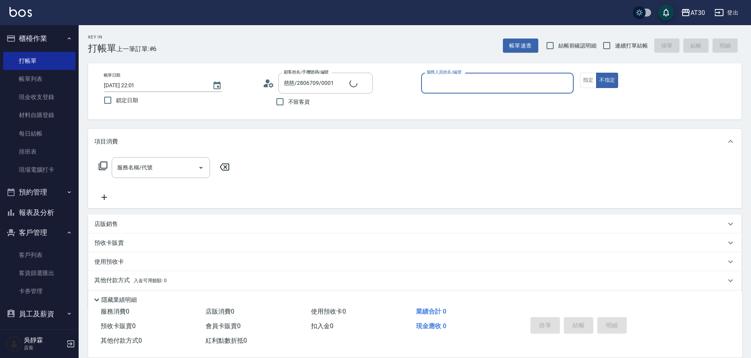
type input "新客人 姓名未設定/0001/null"
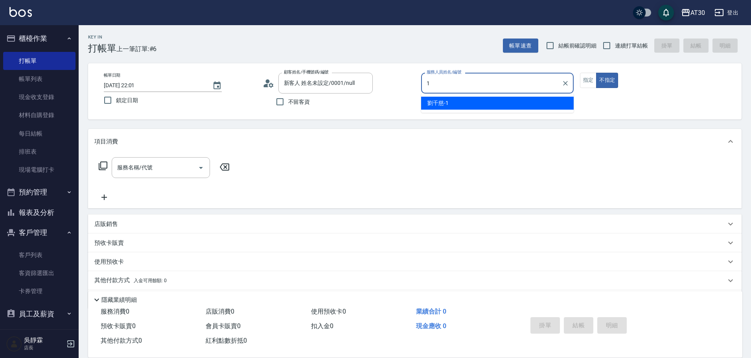
type input "劉千慈-1"
type button "false"
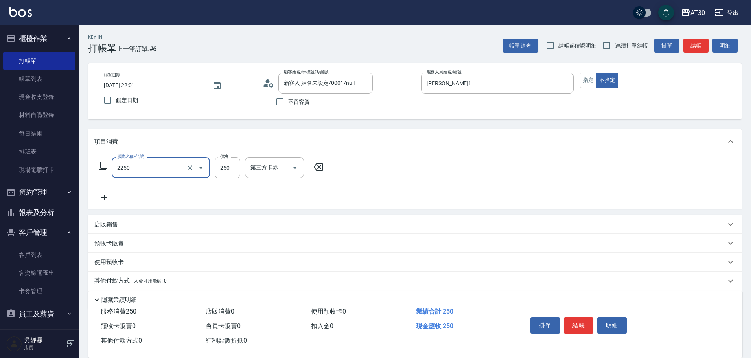
type input "剪髮(2250)"
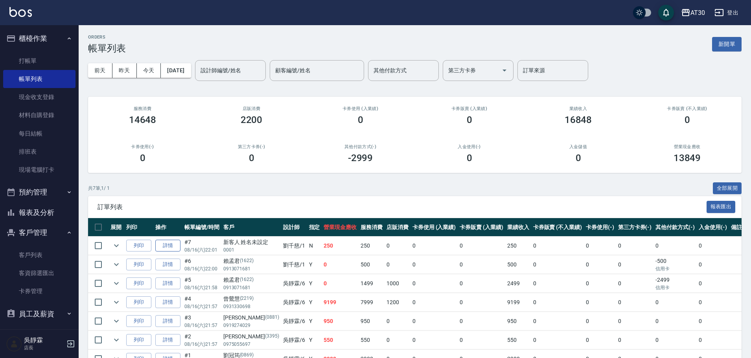
click at [172, 248] on link "詳情" at bounding box center [167, 246] width 25 height 12
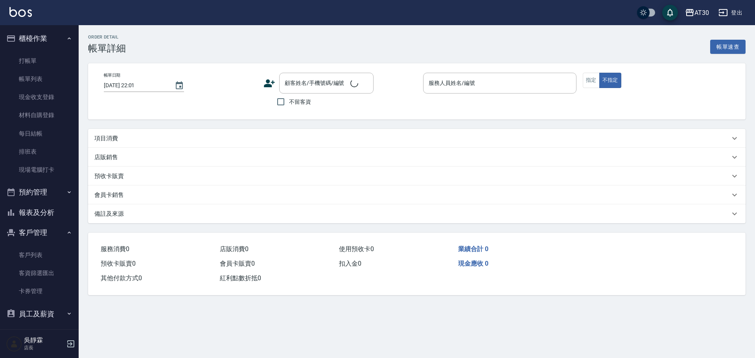
type input "劉千慈-1"
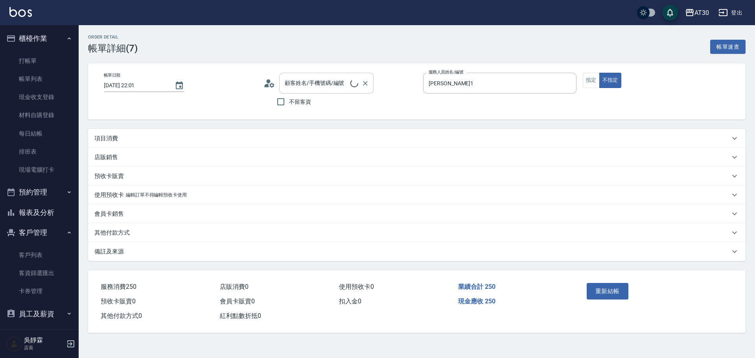
type input "新客人 姓名未設定/0001/null"
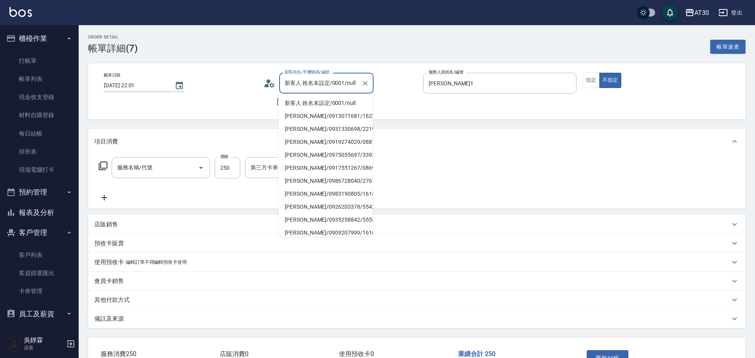
type input "剪髮(2250)"
click at [314, 86] on input "新客人 姓名未設定/0001/null" at bounding box center [319, 83] width 75 height 14
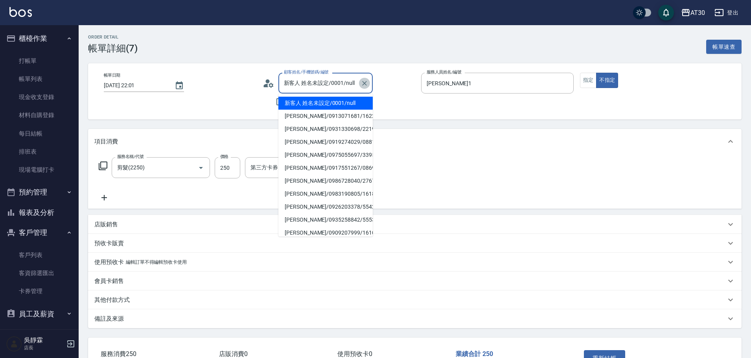
click at [363, 82] on icon "Clear" at bounding box center [364, 83] width 5 height 5
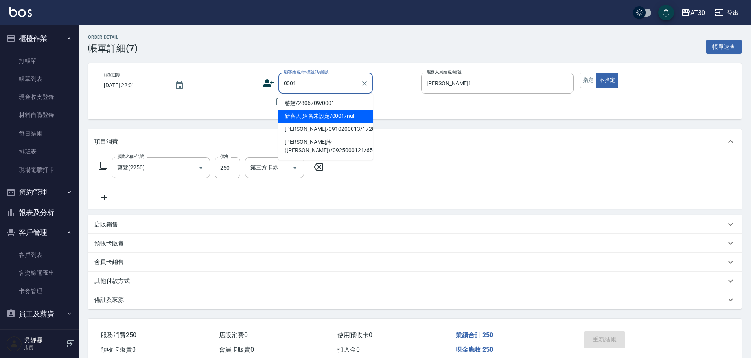
click at [318, 102] on li "慈慈/2806709/0001" at bounding box center [325, 103] width 94 height 13
type input "慈慈/2806709/0001"
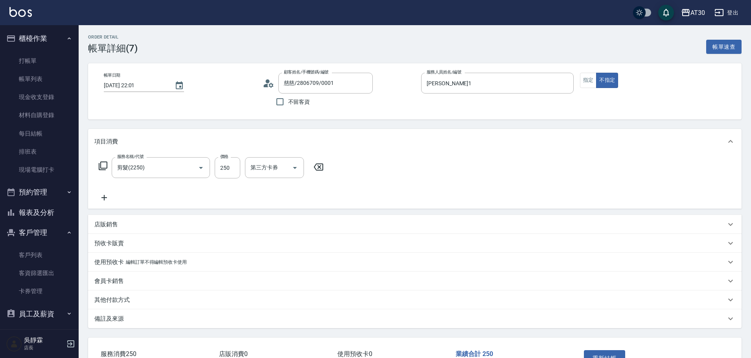
click at [609, 350] on div "重新結帳" at bounding box center [615, 364] width 71 height 34
click at [609, 351] on button "重新結帳" at bounding box center [605, 358] width 42 height 17
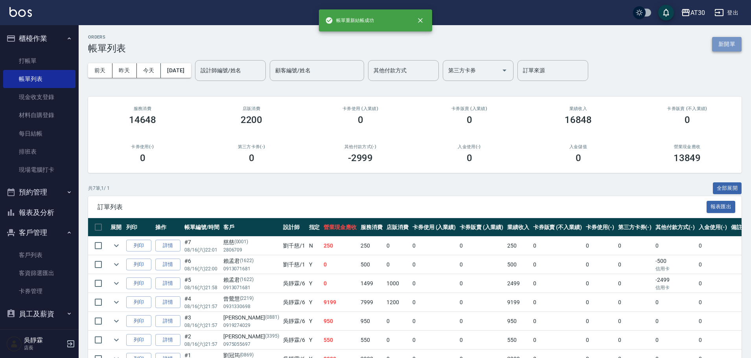
click at [727, 42] on button "新開單" at bounding box center [726, 44] width 29 height 15
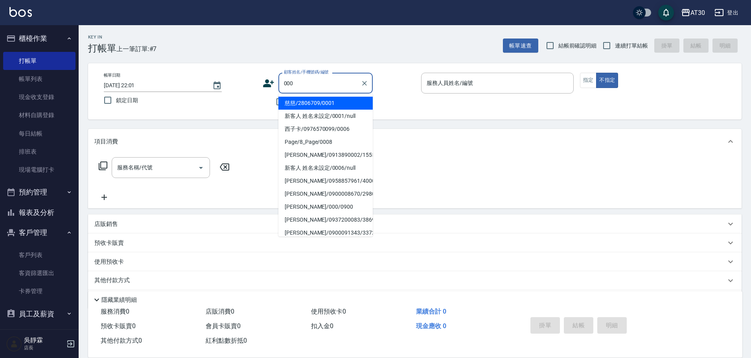
type input "慈慈/2806709/0001"
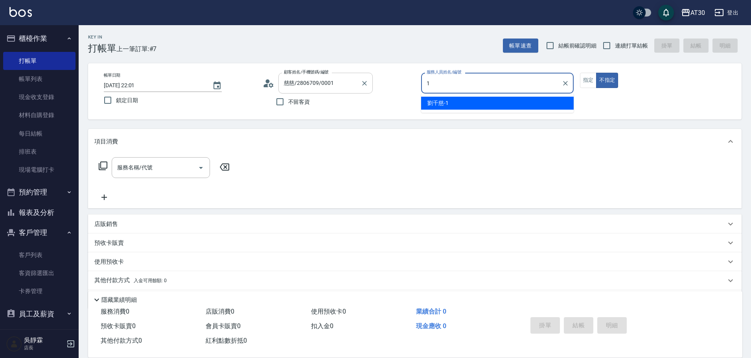
type input "劉千慈-1"
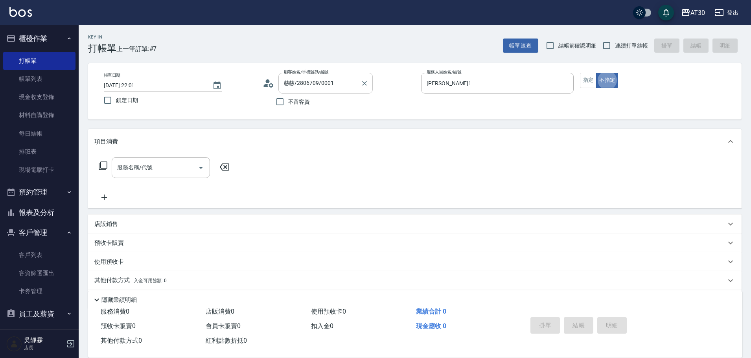
type button "false"
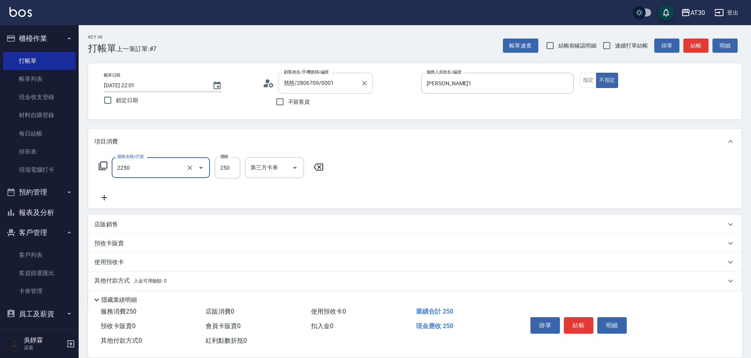
type input "剪髮(2250)"
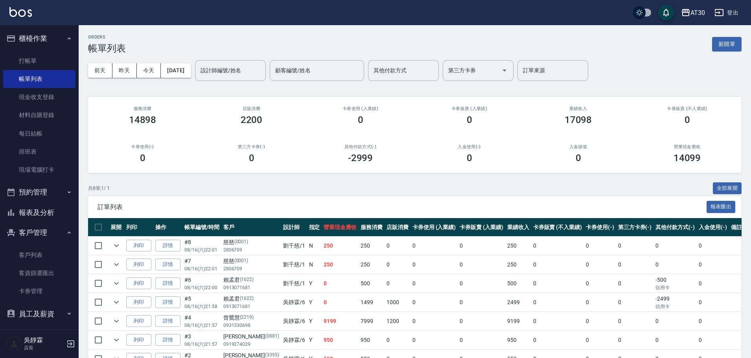
click at [725, 37] on div "ORDERS 帳單列表 新開單" at bounding box center [414, 44] width 653 height 19
click at [729, 43] on button "新開單" at bounding box center [726, 44] width 29 height 15
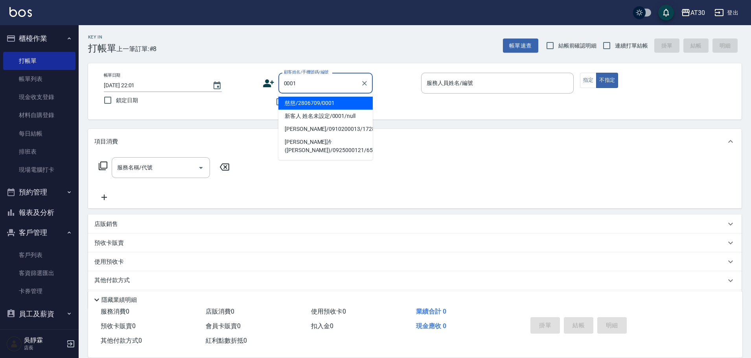
type input "慈慈/2806709/0001"
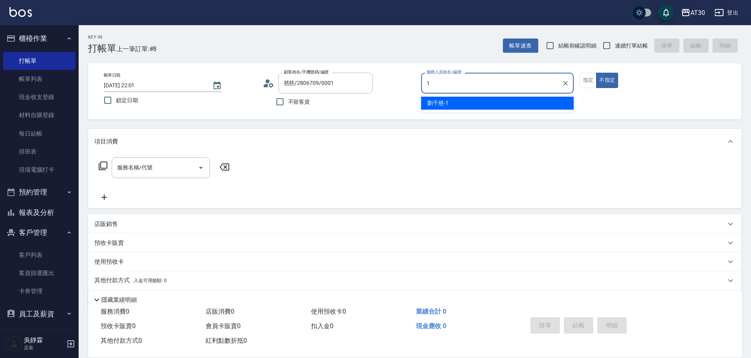
type input "劉千慈-1"
type button "false"
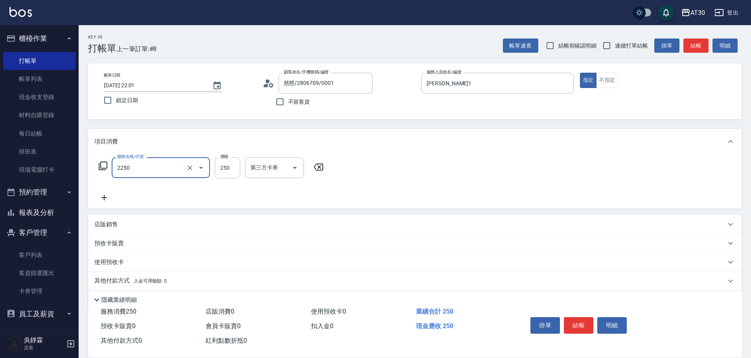
type input "剪髮(2250)"
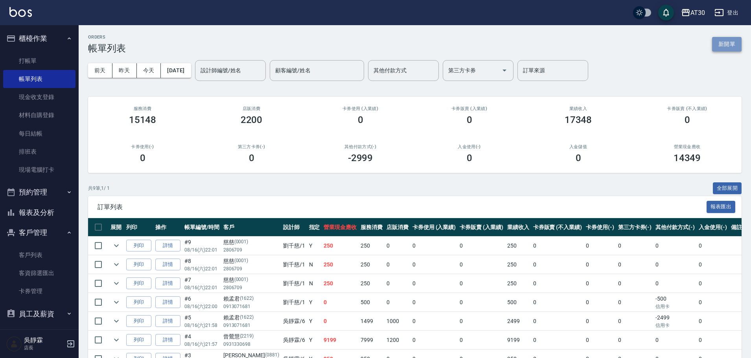
click at [722, 45] on button "新開單" at bounding box center [726, 44] width 29 height 15
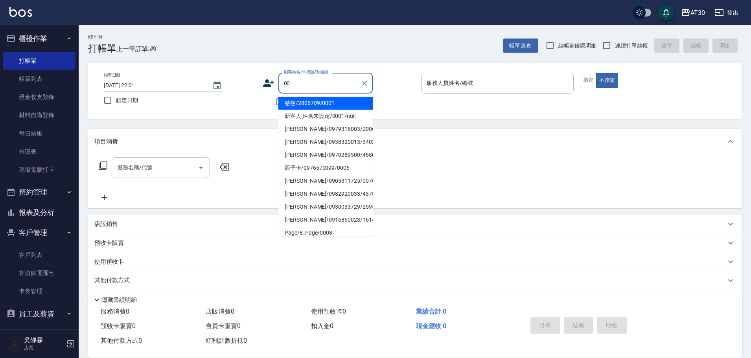
click at [330, 106] on li "慈慈/2806709/0001" at bounding box center [325, 103] width 94 height 13
type input "慈慈/2806709/0001"
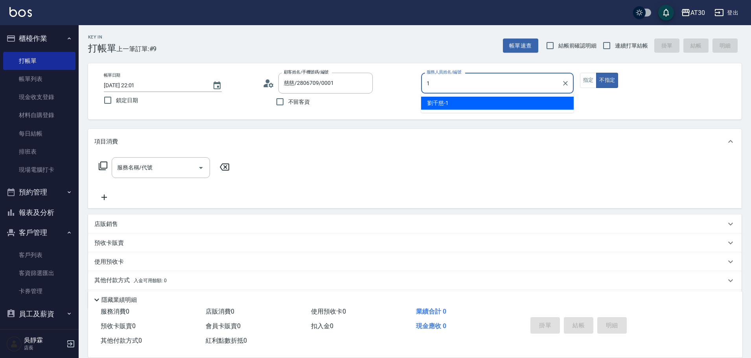
type input "劉千慈-1"
type button "false"
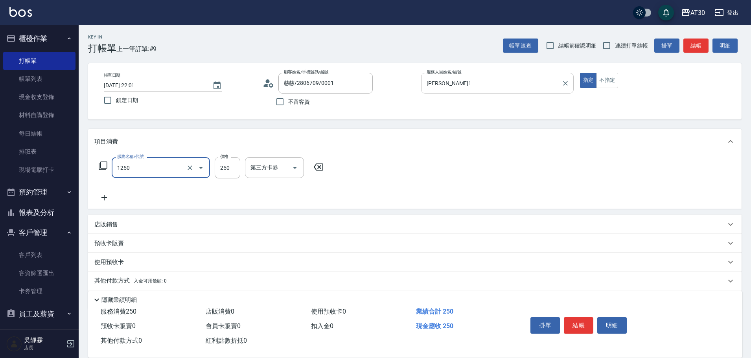
type input "洗髮250(1250)"
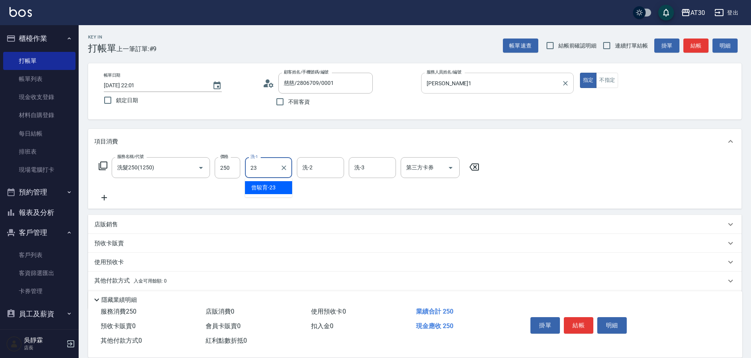
type input "曾駿育-23"
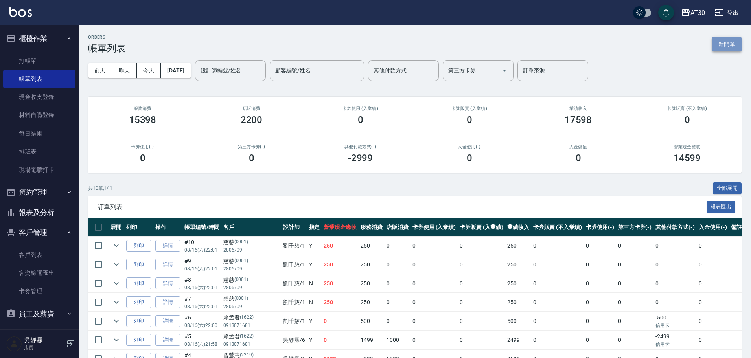
click at [729, 44] on button "新開單" at bounding box center [726, 44] width 29 height 15
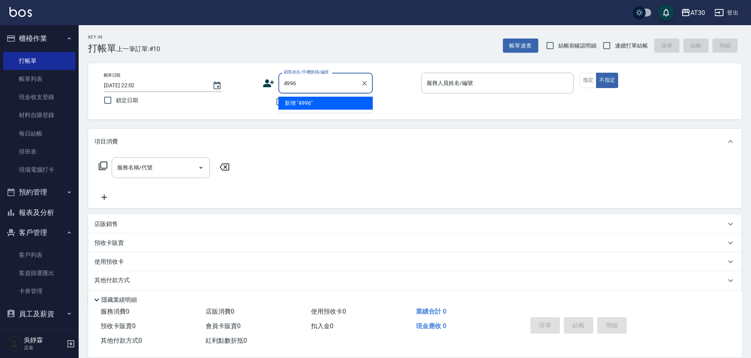
type input "4996"
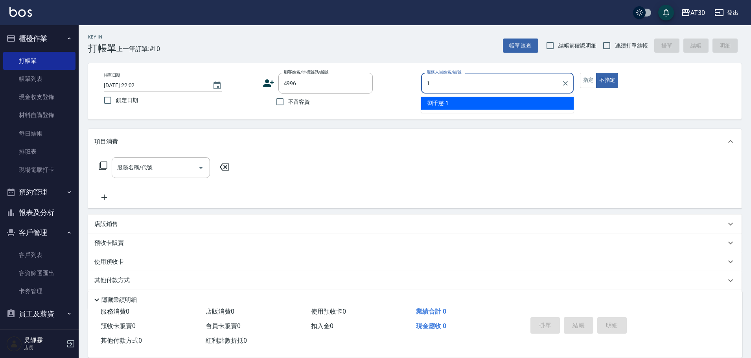
type input "劉千慈-1"
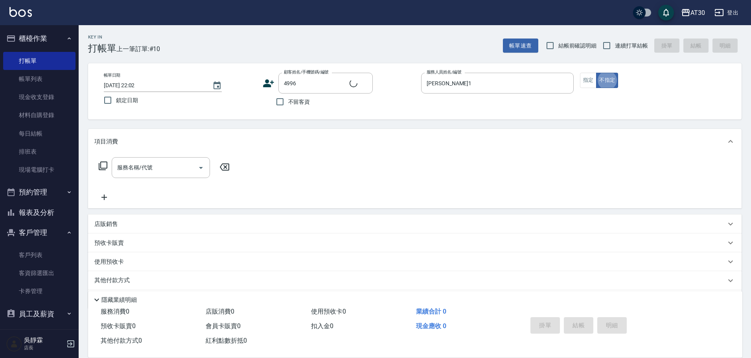
type button "false"
type input "陳春英/0910637316/4996"
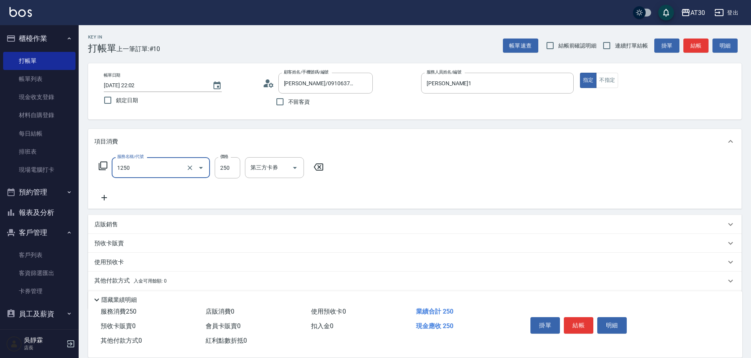
type input "洗髮250(1250)"
type input "劉千慈-1"
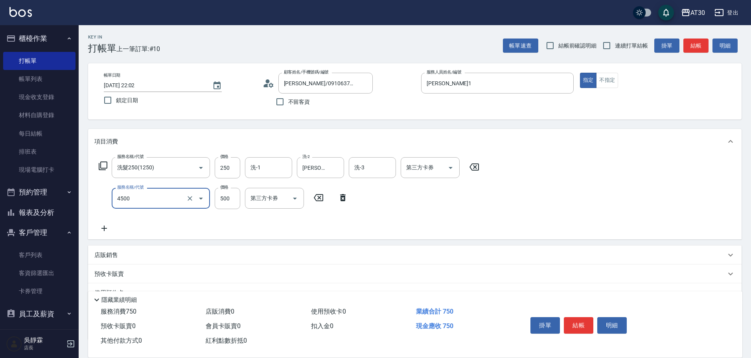
type input "補染(4500)"
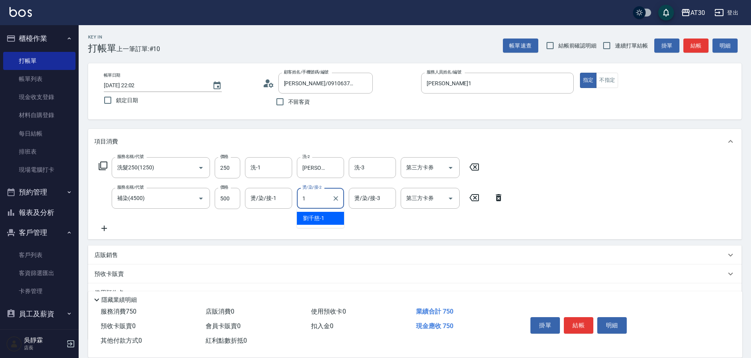
type input "劉千慈-1"
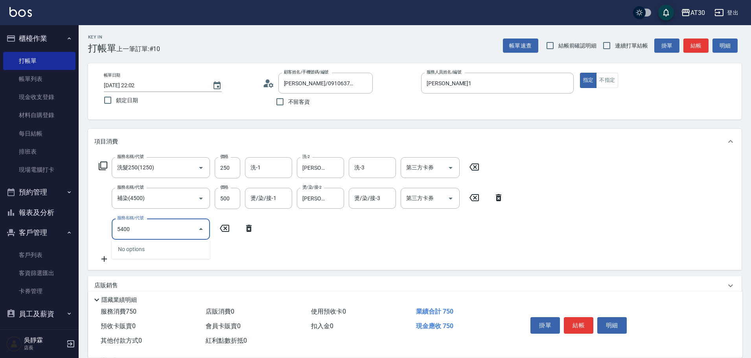
type input "5400"
click at [250, 232] on icon at bounding box center [249, 228] width 20 height 9
click at [103, 228] on icon at bounding box center [104, 228] width 20 height 9
type input "原價1~400護髮(50400)"
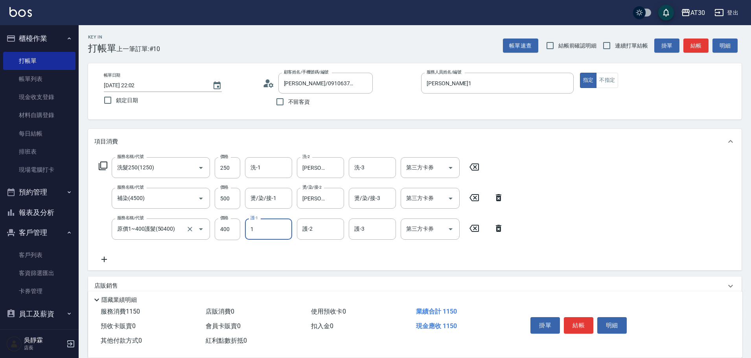
type input "劉千慈-1"
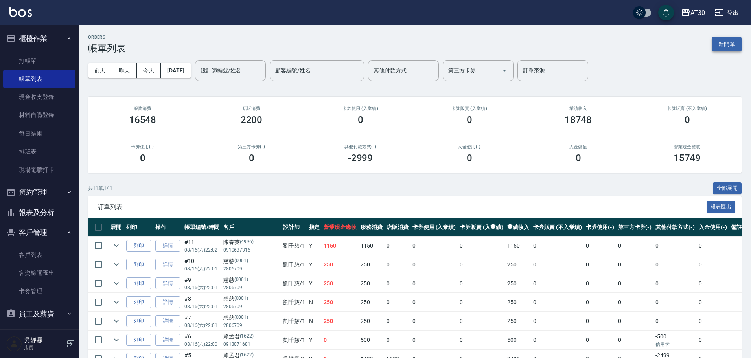
click at [723, 44] on button "新開單" at bounding box center [726, 44] width 29 height 15
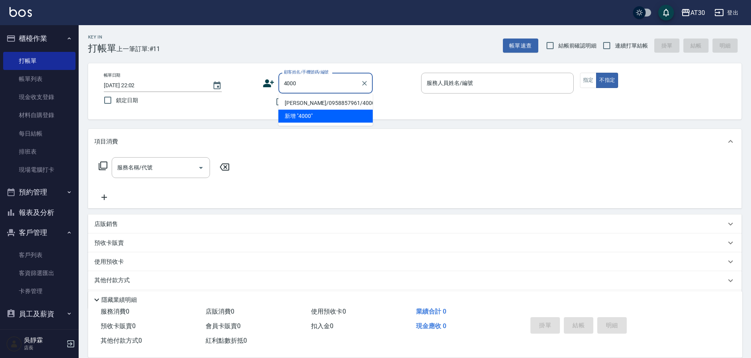
type input "羅鴻裕/0958857961/4000"
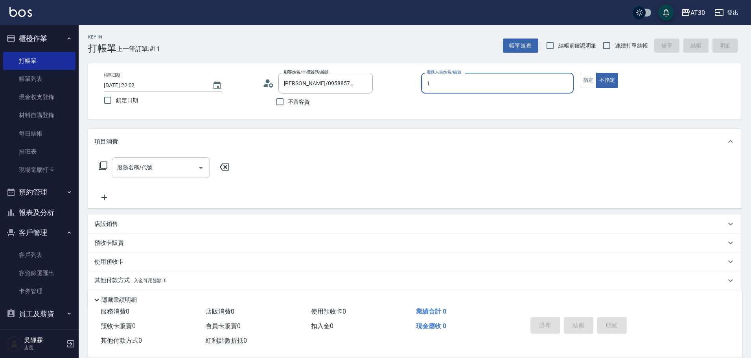
type input "劉千慈-1"
type button "false"
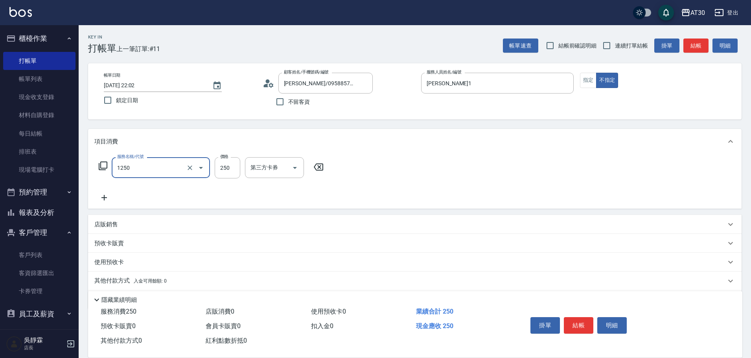
type input "洗髮250(1250)"
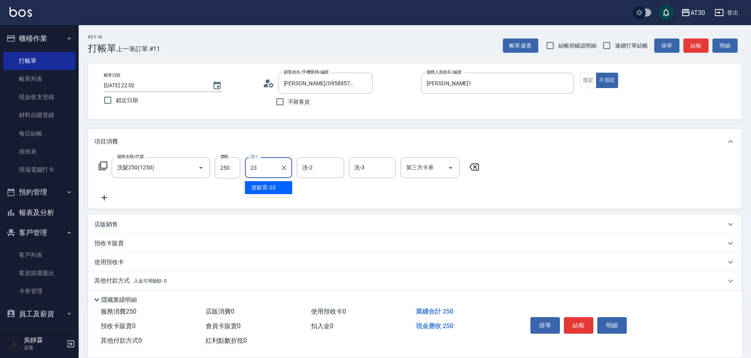
type input "曾駿育-23"
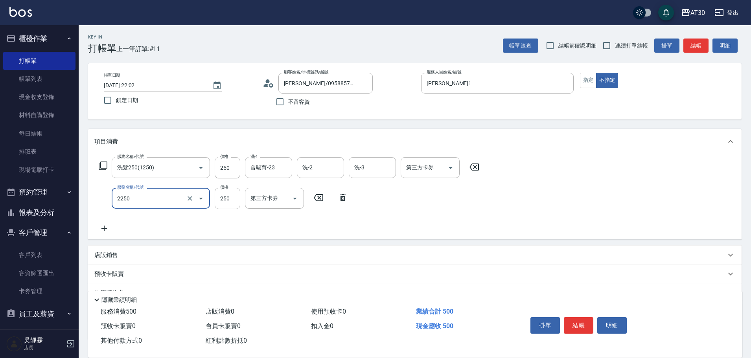
type input "剪髮(2250)"
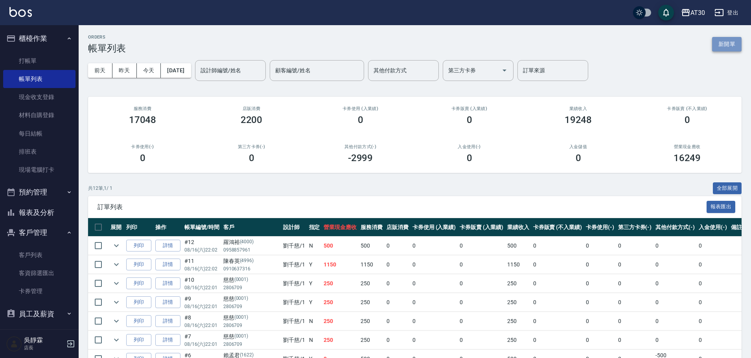
click at [727, 48] on button "新開單" at bounding box center [726, 44] width 29 height 15
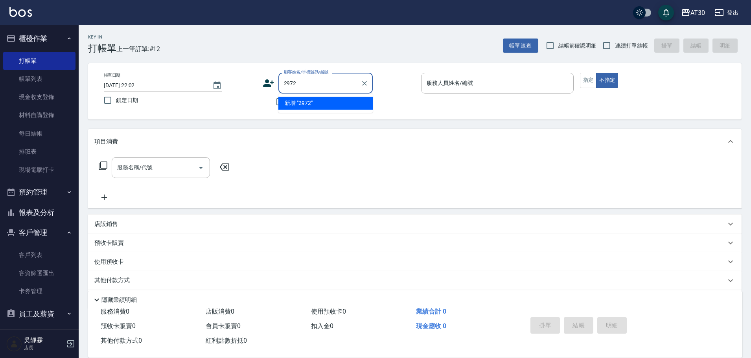
type input "2972"
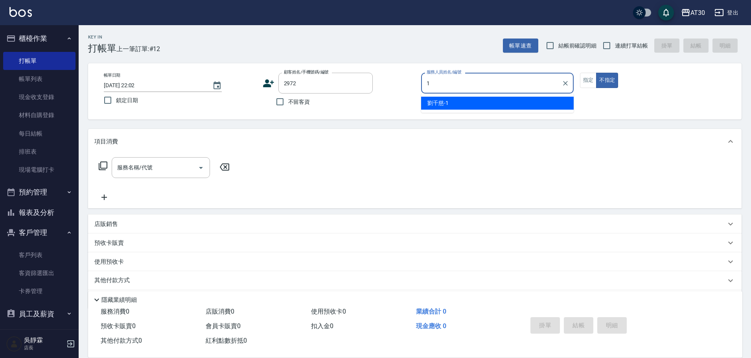
type input "劉千慈-1"
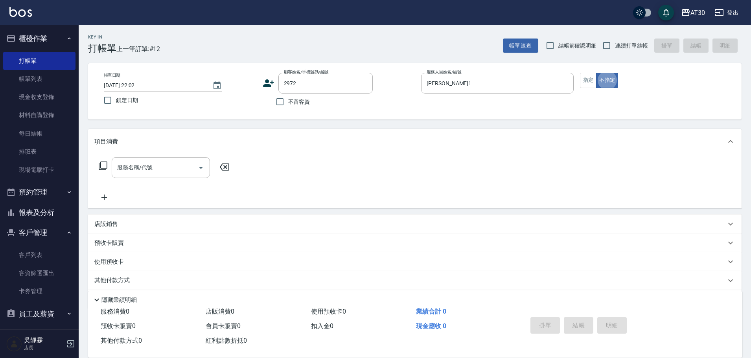
type button "false"
type input "吳佩紋/0927860925/2972"
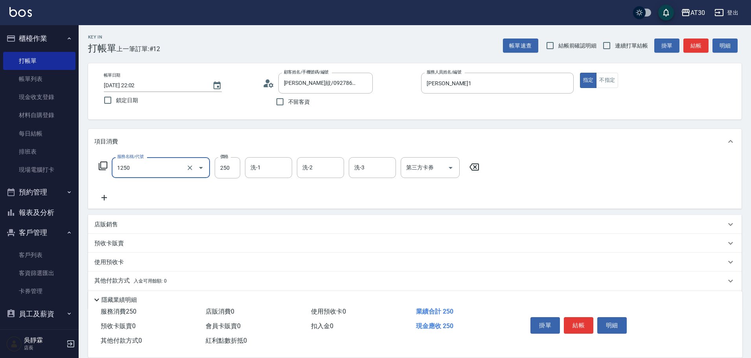
type input "洗髮250(1250)"
type input "曾駿育-23"
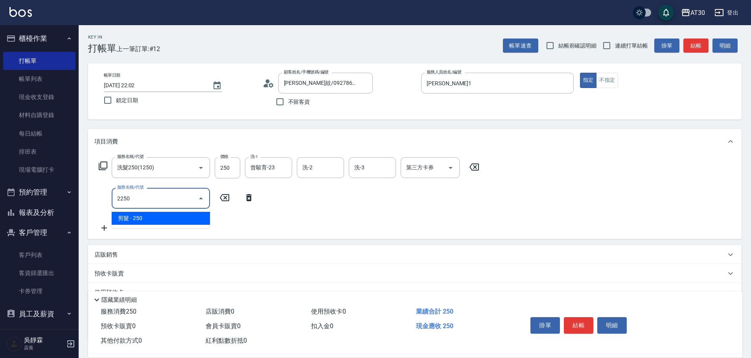
type input "剪髮(2250)"
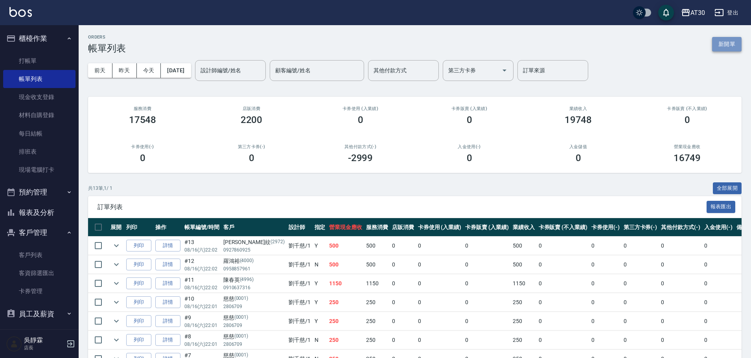
click at [723, 41] on button "新開單" at bounding box center [726, 44] width 29 height 15
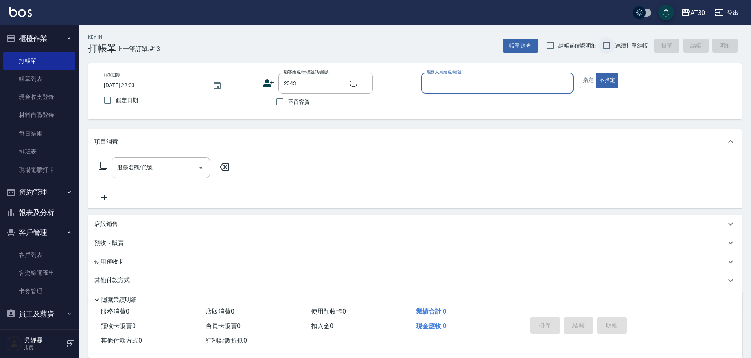
type input "黃羿存/0900639796/2043"
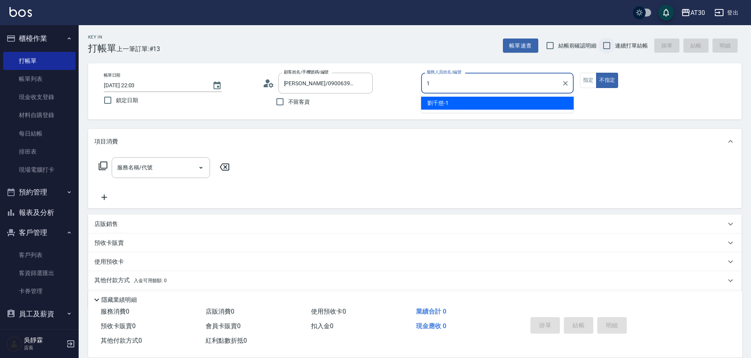
type input "劉千慈-1"
type button "false"
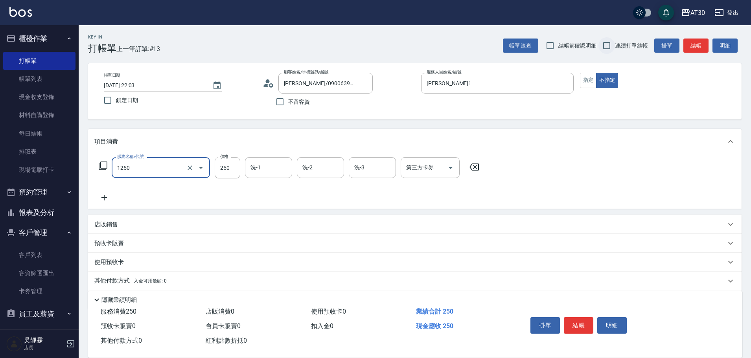
type input "洗髮250(1250)"
type input "劉千慈-1"
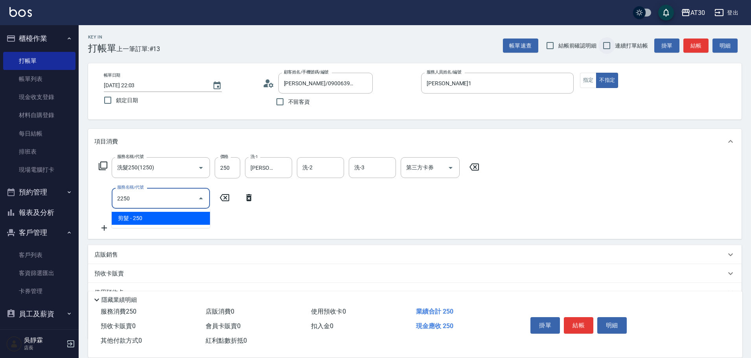
type input "剪髮(2250)"
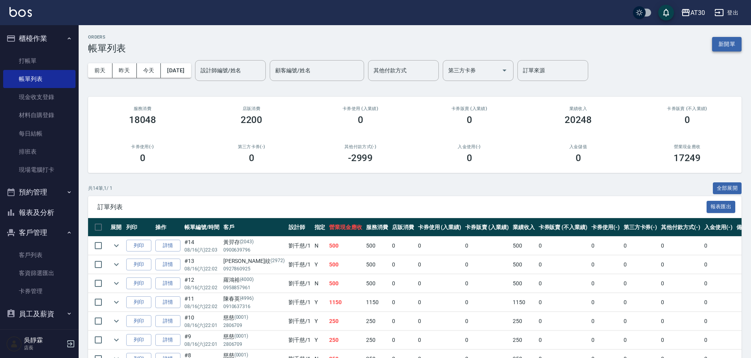
click at [725, 44] on button "新開單" at bounding box center [726, 44] width 29 height 15
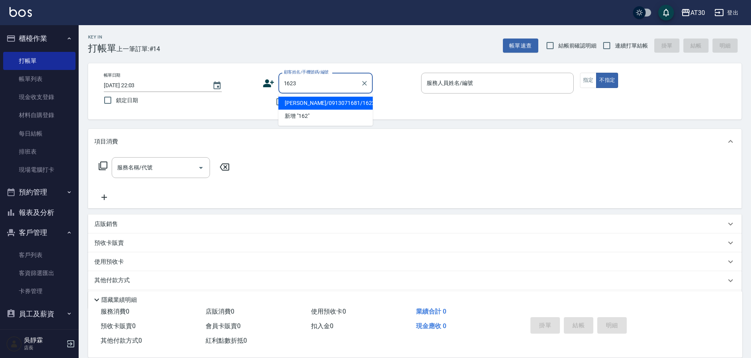
type input "1623"
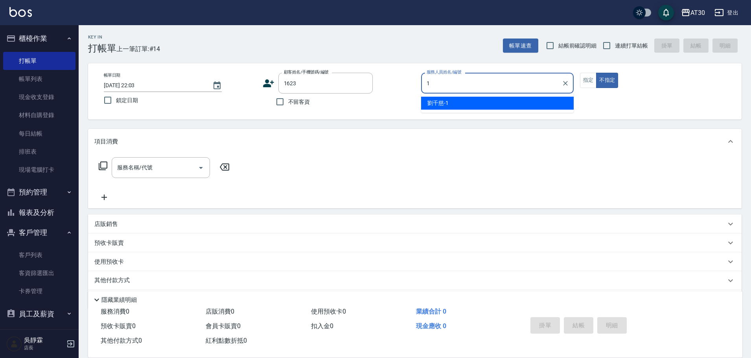
type input "劉千慈-1"
type button "false"
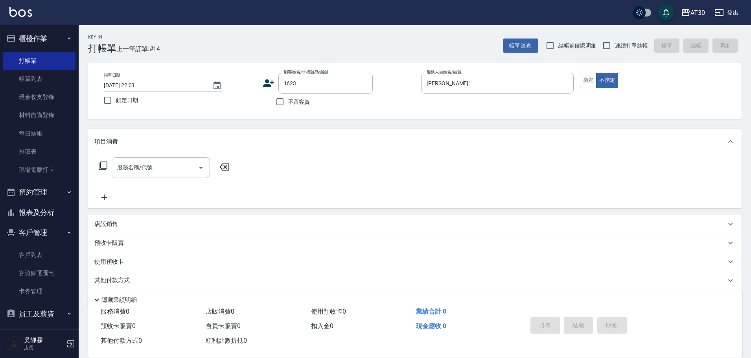
click at [101, 162] on icon at bounding box center [103, 166] width 9 height 9
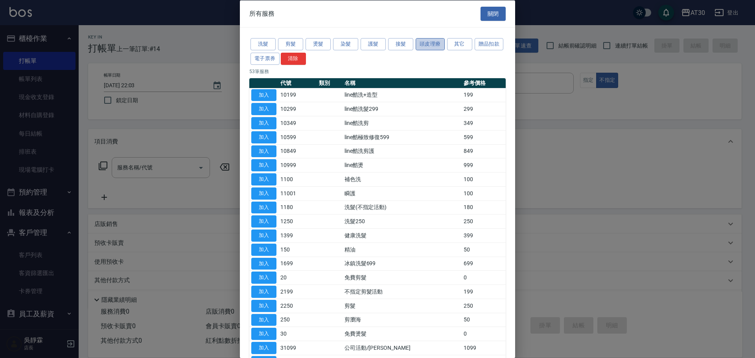
click at [427, 43] on button "頭皮理療" at bounding box center [429, 44] width 29 height 12
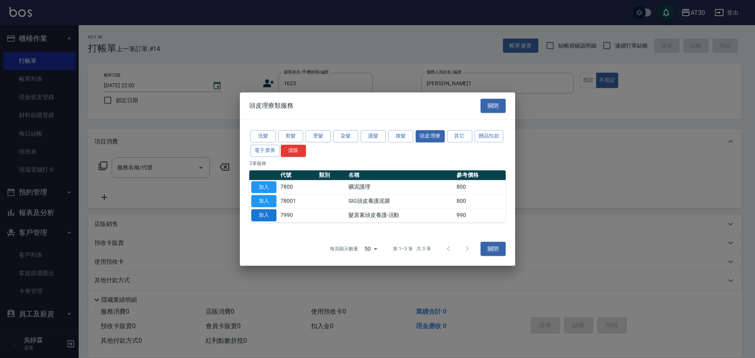
drag, startPoint x: 263, startPoint y: 216, endPoint x: 263, endPoint y: 212, distance: 3.9
click at [263, 216] on button "加入" at bounding box center [263, 215] width 25 height 12
type input "髮原素頭皮養護-活動(7990)"
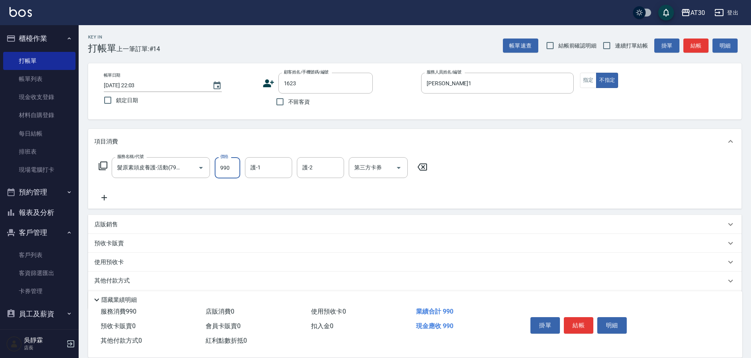
click at [231, 165] on input "990" at bounding box center [228, 167] width 26 height 21
type input "1200"
type input "曾駿育-23"
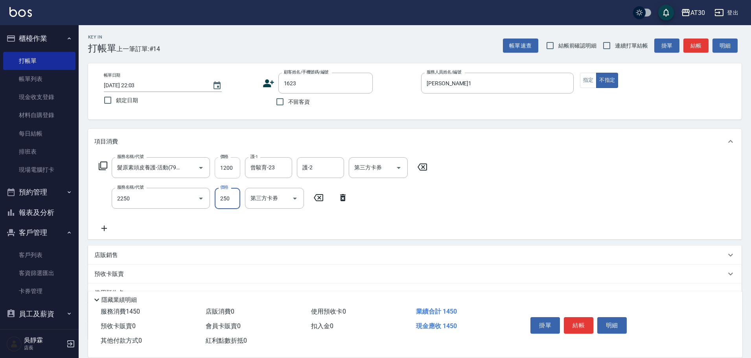
type input "剪髮(2250)"
click at [105, 167] on icon at bounding box center [102, 165] width 9 height 9
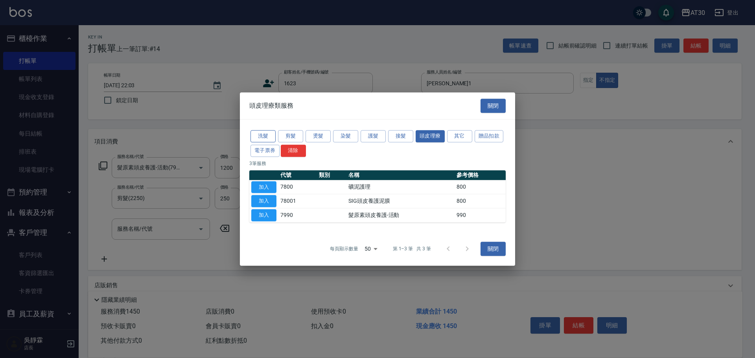
drag, startPoint x: 248, startPoint y: 138, endPoint x: 252, endPoint y: 138, distance: 4.3
click at [250, 138] on div "洗髮 剪髮 燙髮 染髮 護髮 接髮 頭皮理療 其它 贈品扣款 電子票券 清除 3 筆服務 代號 類別 名稱 參考價格 加入 7800 礦泥護理 800 加入 …" at bounding box center [377, 175] width 275 height 112
click at [265, 137] on button "洗髮" at bounding box center [262, 136] width 25 height 12
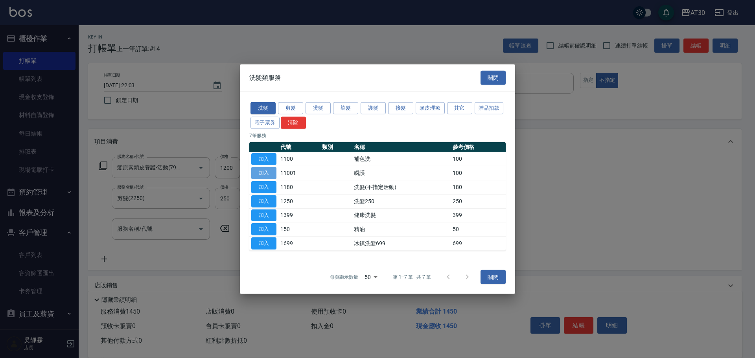
click at [262, 172] on button "加入" at bounding box center [263, 173] width 25 height 12
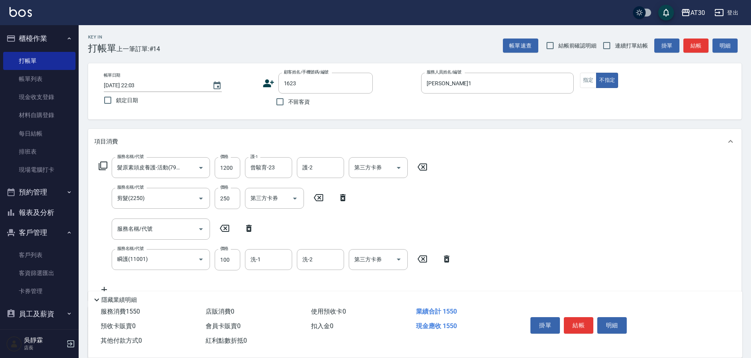
click at [253, 231] on icon at bounding box center [249, 228] width 20 height 9
type input "瞬護(11001)"
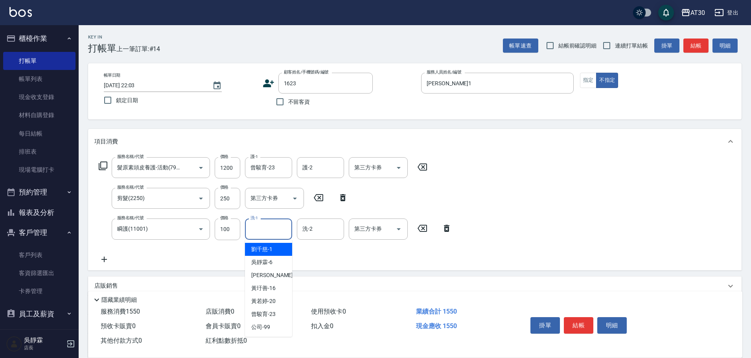
click at [282, 226] on input "洗-1" at bounding box center [268, 229] width 40 height 14
type input "劉千慈-1"
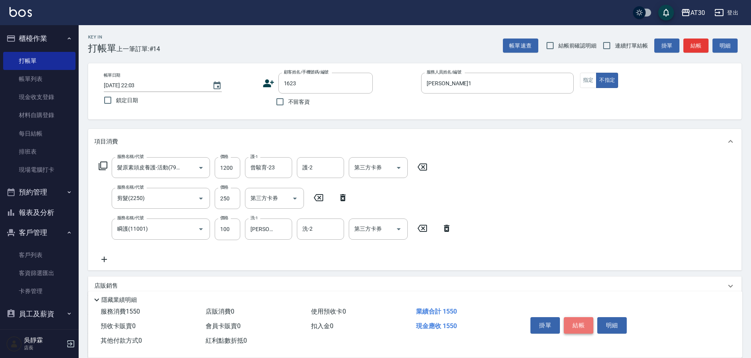
click at [582, 319] on button "結帳" at bounding box center [578, 325] width 29 height 17
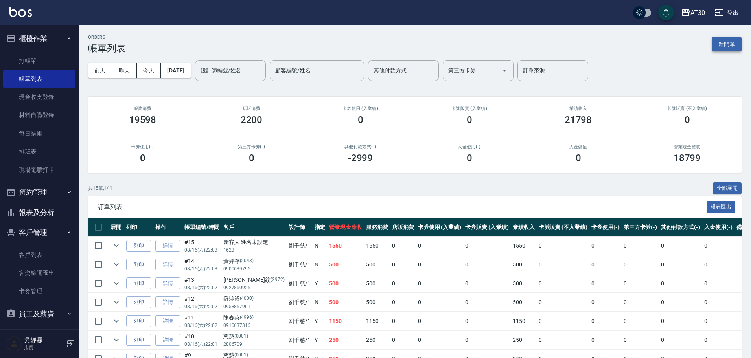
click at [729, 46] on button "新開單" at bounding box center [726, 44] width 29 height 15
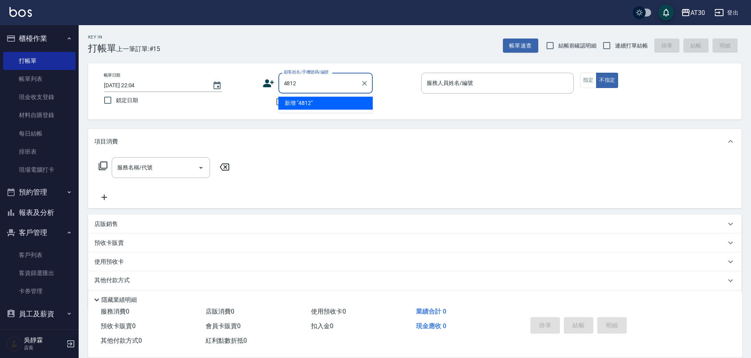
type input "4812"
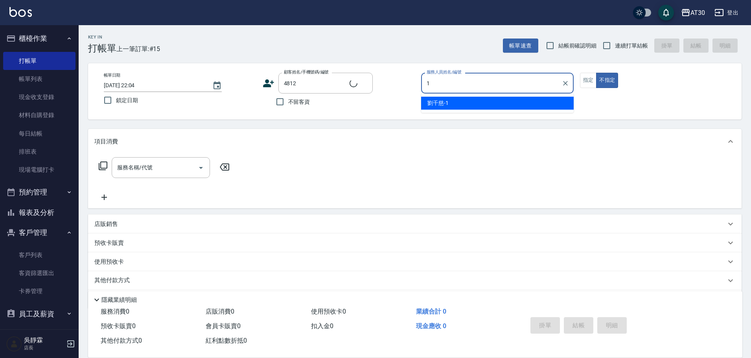
type input "1"
type input "郭仲恩/0981991983/4812"
type input "劉千慈-1"
type button "false"
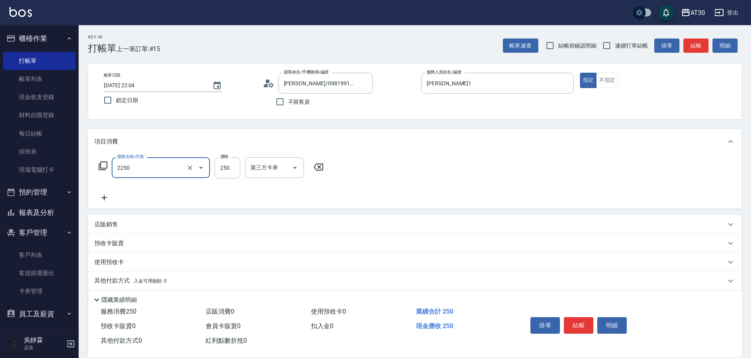
type input "剪髮(2250)"
type input "200"
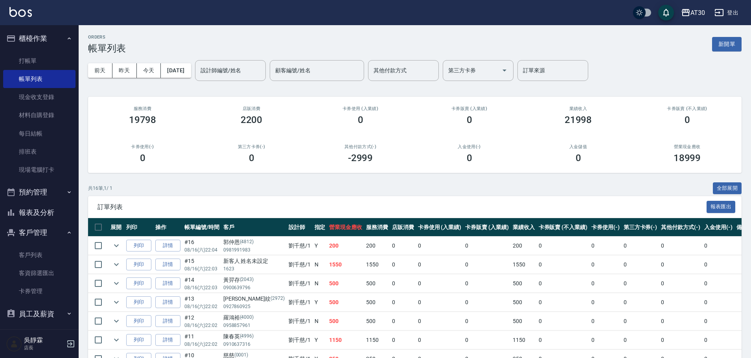
click at [161, 271] on td "詳情" at bounding box center [167, 264] width 29 height 18
click at [178, 267] on link "詳情" at bounding box center [167, 265] width 25 height 12
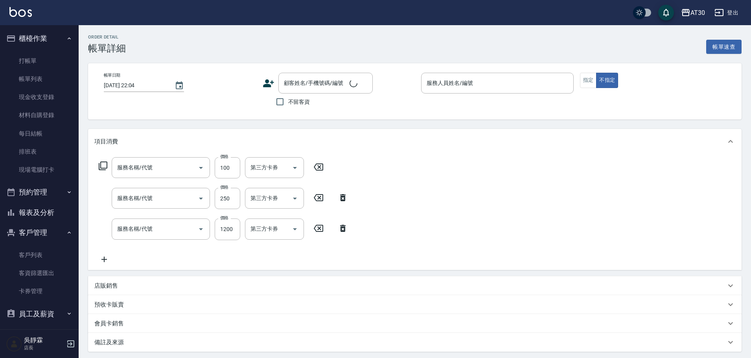
type input "2025/08/16 22:03"
type input "劉千慈-1"
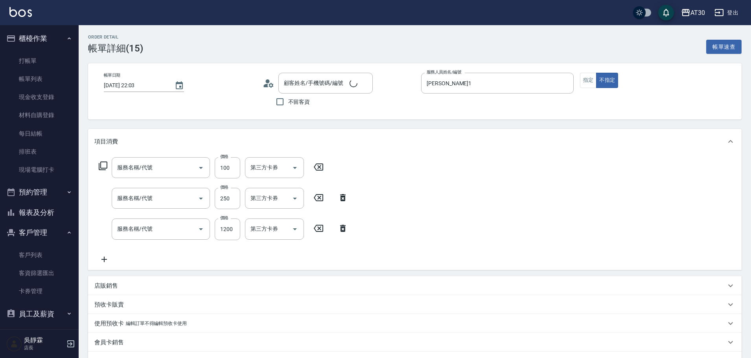
type input "瞬護(11001)"
type input "剪髮(2250)"
type input "髮原素頭皮養護-活動(7990)"
type input "新客人 姓名未設定/1623/null"
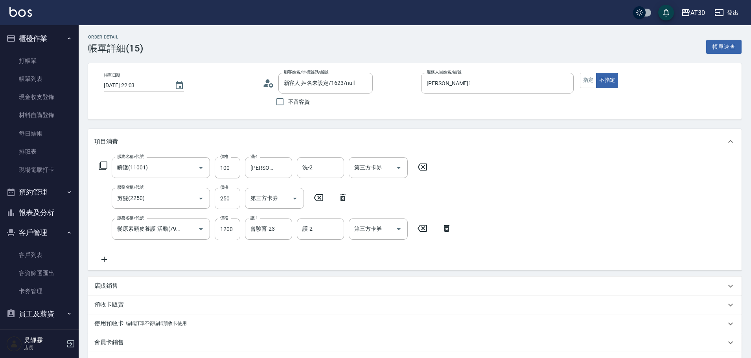
click at [270, 84] on icon at bounding box center [269, 83] width 12 height 12
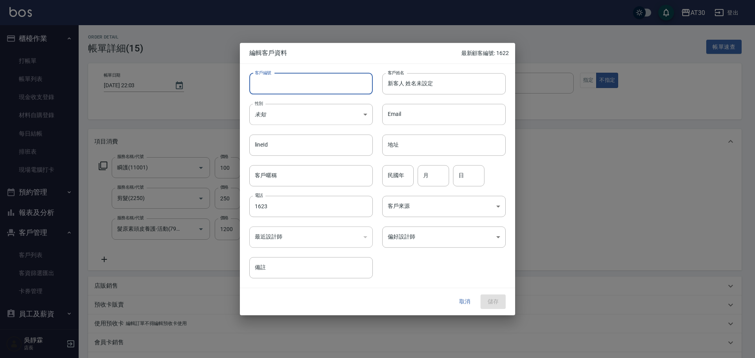
click at [272, 88] on input "客戶編號" at bounding box center [310, 83] width 123 height 21
type input "1623"
click at [390, 87] on input "新客人 姓名未設定" at bounding box center [443, 83] width 123 height 21
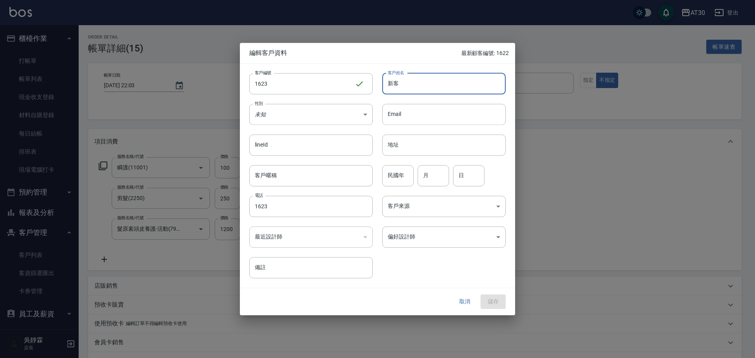
type input "新"
type input "王倢妤"
click at [327, 111] on body "AT30 登出 櫃檯作業 打帳單 帳單列表 現金收支登錄 材料自購登錄 每日結帳 排班表 現場電腦打卡 預約管理 預約管理 單日預約紀錄 單週預約紀錄 報表及…" at bounding box center [377, 235] width 755 height 471
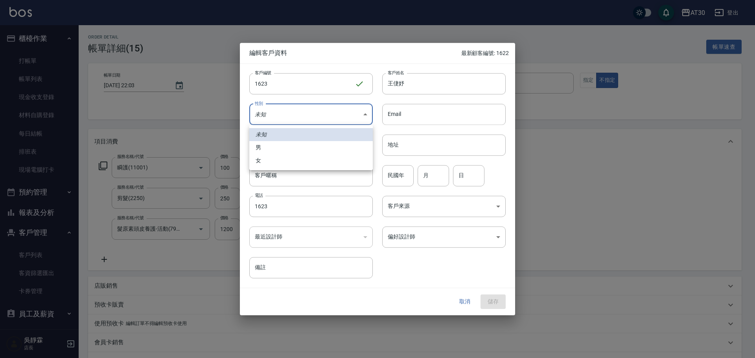
click at [310, 156] on li "女" at bounding box center [310, 160] width 123 height 13
type input "FEMALE"
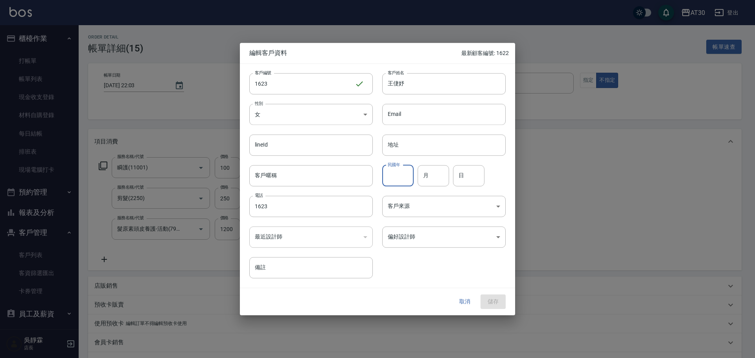
click at [400, 182] on input "民國年" at bounding box center [397, 175] width 31 height 21
type input "81"
click at [446, 174] on input "月" at bounding box center [432, 175] width 31 height 21
type input "07"
click at [462, 175] on input "日" at bounding box center [468, 175] width 31 height 21
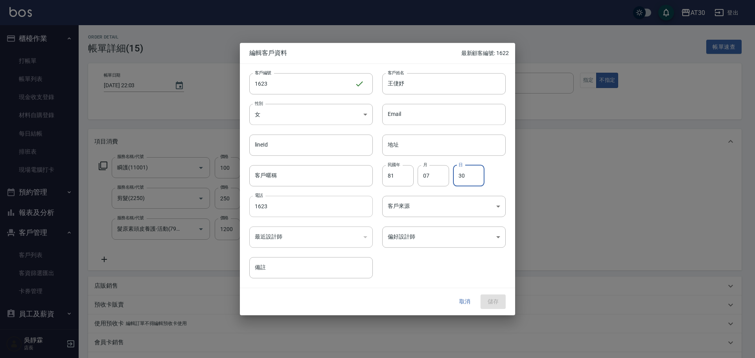
type input "30"
drag, startPoint x: 263, startPoint y: 211, endPoint x: 214, endPoint y: 221, distance: 50.6
click at [215, 221] on div "編輯客戶資料 最新顧客編號: 1622 客戶編號 1623 ​ 客戶編號 客戶姓名 王倢妤 客戶姓名 性別 女 FEMALE 性別 Email Email l…" at bounding box center [377, 179] width 755 height 358
type input "0955190730"
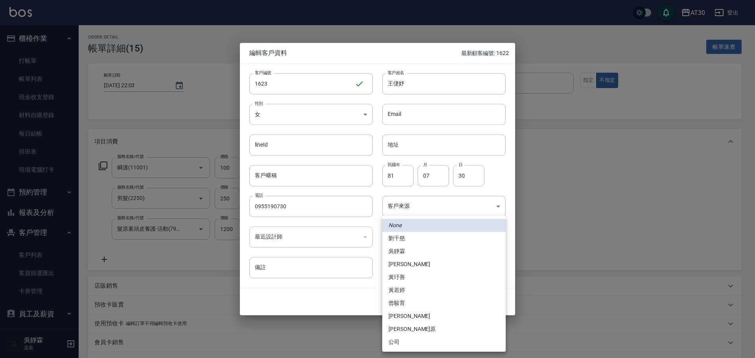
click at [408, 239] on body "AT30 登出 櫃檯作業 打帳單 帳單列表 現金收支登錄 材料自購登錄 每日結帳 排班表 現場電腦打卡 預約管理 預約管理 單日預約紀錄 單週預約紀錄 報表及…" at bounding box center [377, 235] width 755 height 471
click at [408, 236] on li "劉千慈" at bounding box center [443, 238] width 123 height 13
type input "44012616-95ae-41ac-b3dd-60ed034fcf4b"
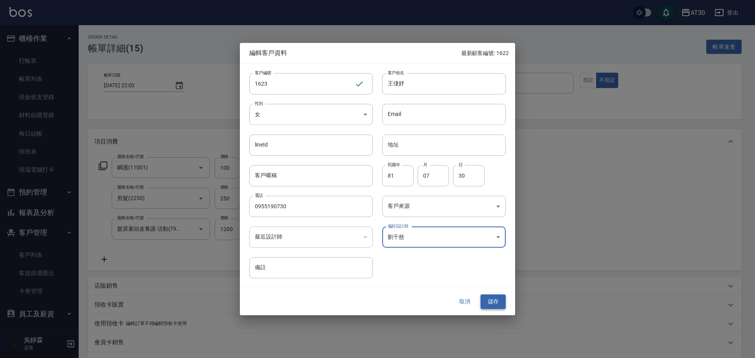
click at [496, 303] on button "儲存" at bounding box center [492, 302] width 25 height 15
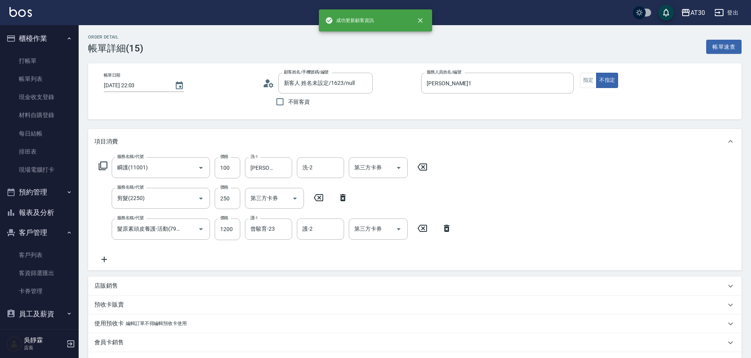
type input "王倢妤/0955190730/1623"
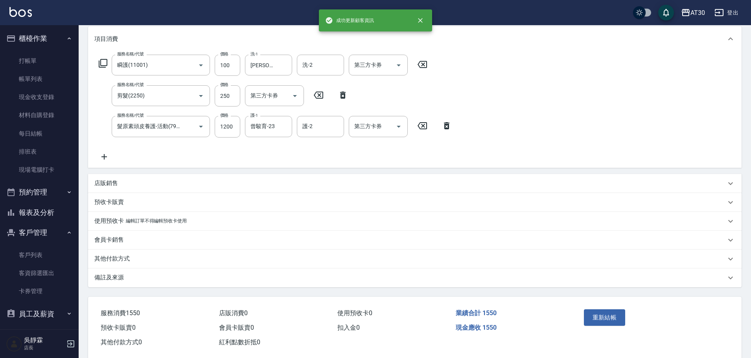
scroll to position [117, 0]
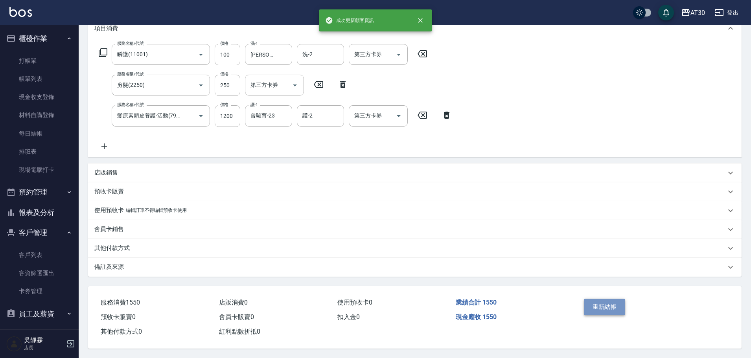
click at [600, 301] on button "重新結帳" at bounding box center [605, 307] width 42 height 17
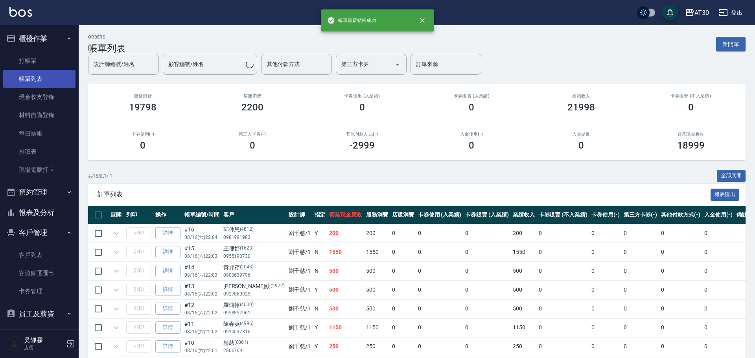
click at [46, 80] on link "帳單列表" at bounding box center [39, 79] width 72 height 18
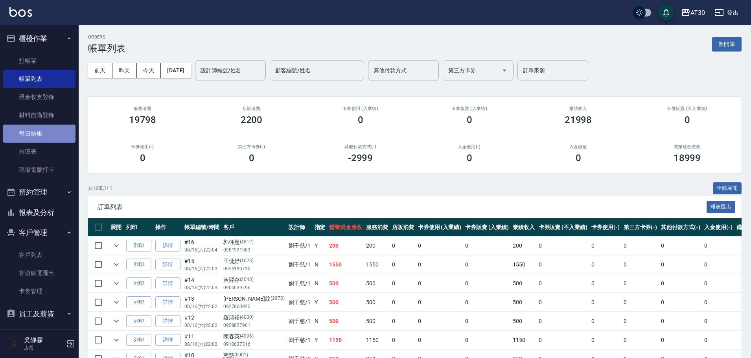
click at [42, 133] on link "每日結帳" at bounding box center [39, 134] width 72 height 18
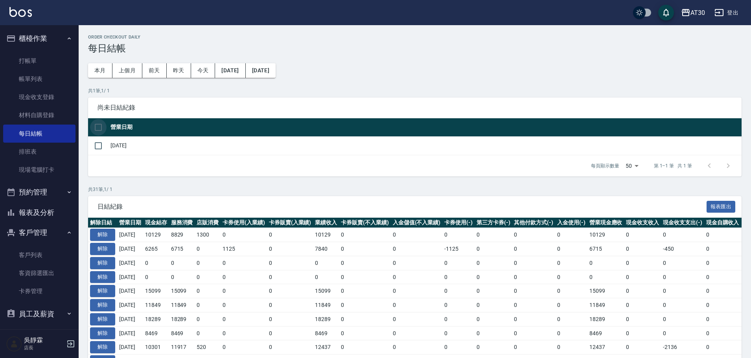
click at [101, 127] on input "checkbox" at bounding box center [98, 127] width 17 height 17
checkbox input "true"
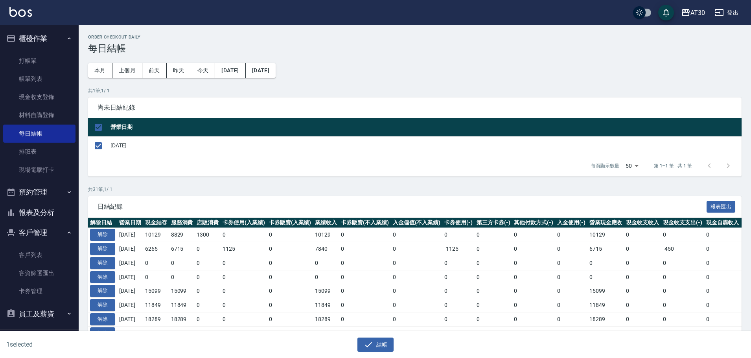
click at [369, 335] on div "結帳" at bounding box center [372, 341] width 372 height 21
click at [371, 342] on icon "button" at bounding box center [368, 344] width 9 height 9
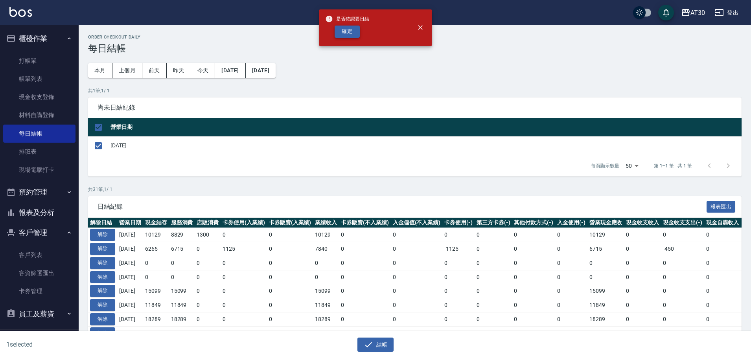
click at [344, 35] on button "確定" at bounding box center [346, 32] width 25 height 12
checkbox input "false"
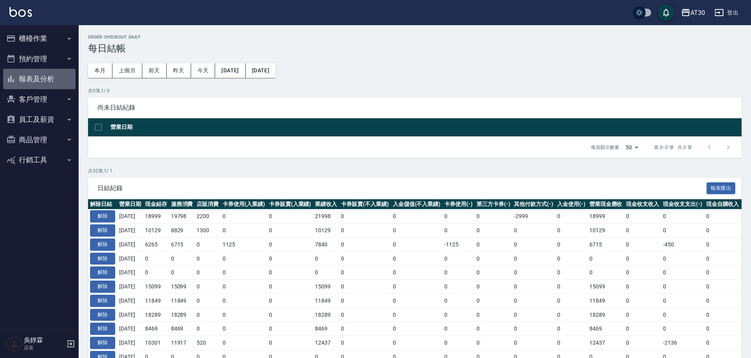
click at [25, 75] on button "報表及分析" at bounding box center [39, 79] width 72 height 20
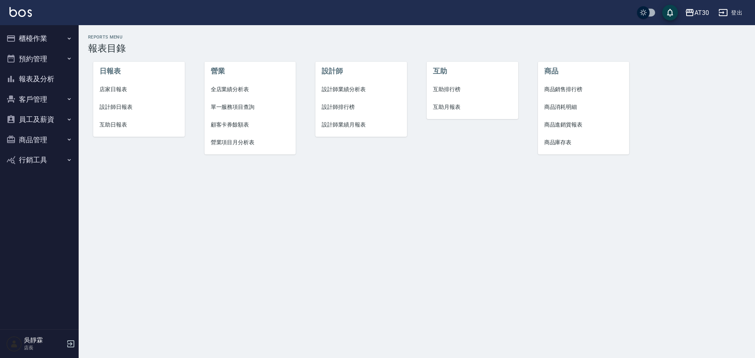
click at [338, 107] on span "設計師排行榜" at bounding box center [360, 107] width 79 height 8
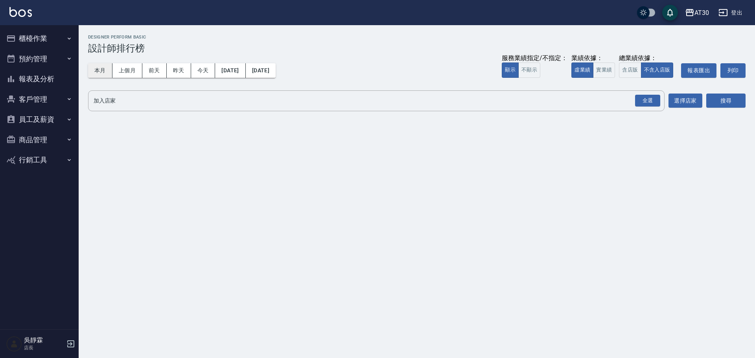
click at [101, 68] on button "本月" at bounding box center [100, 70] width 24 height 15
click at [643, 99] on div "全選" at bounding box center [647, 101] width 25 height 12
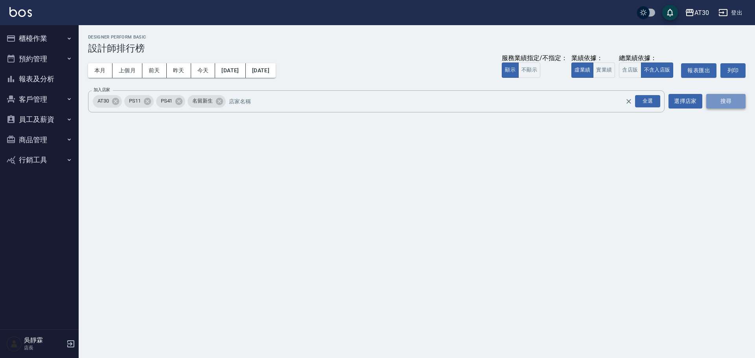
click at [727, 104] on button "搜尋" at bounding box center [725, 101] width 39 height 15
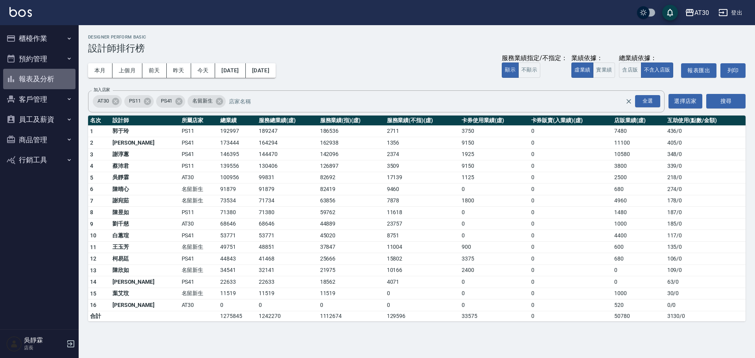
click at [45, 83] on button "報表及分析" at bounding box center [39, 79] width 72 height 20
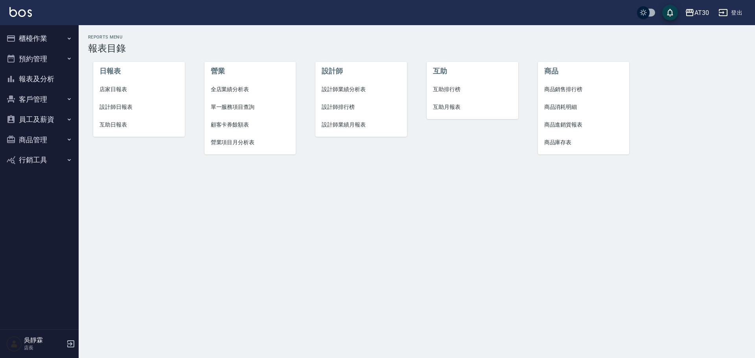
click at [117, 85] on li "店家日報表" at bounding box center [139, 90] width 92 height 18
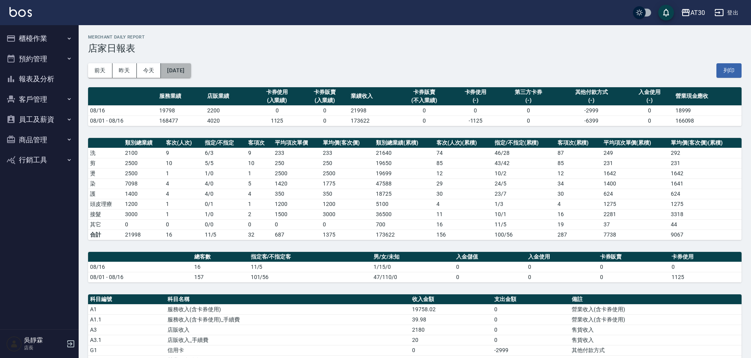
click at [189, 72] on button "2025/08/16" at bounding box center [176, 70] width 30 height 15
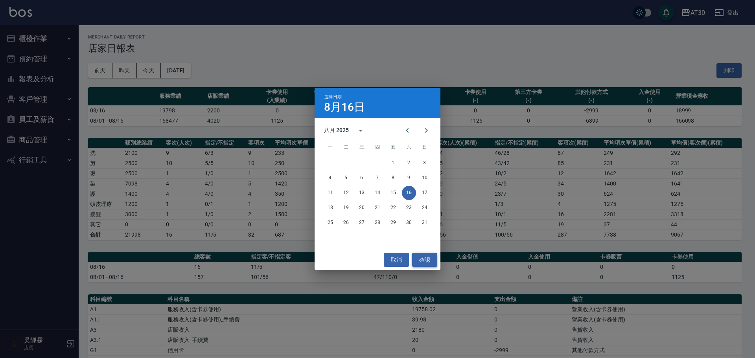
click at [425, 255] on button "確認" at bounding box center [424, 260] width 25 height 15
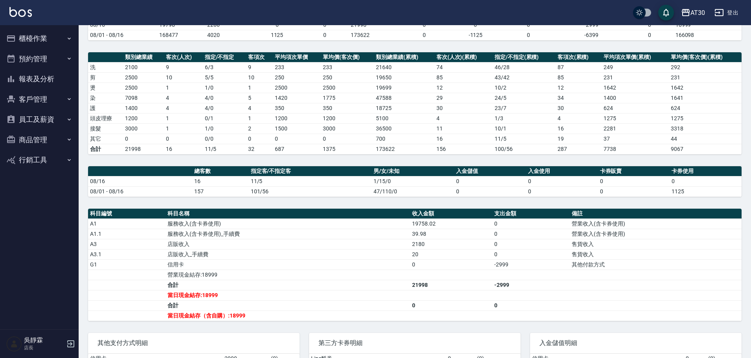
scroll to position [74, 0]
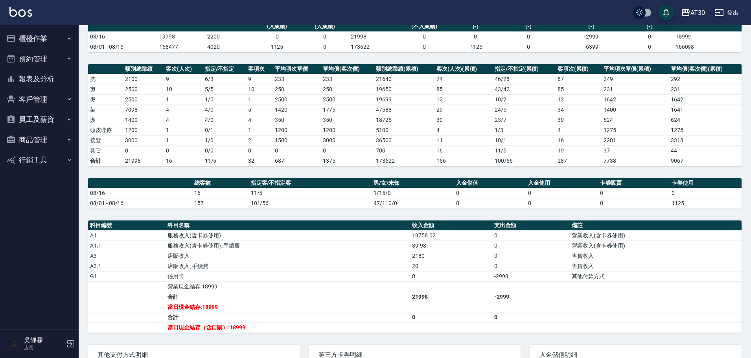
click at [58, 79] on button "報表及分析" at bounding box center [39, 79] width 72 height 20
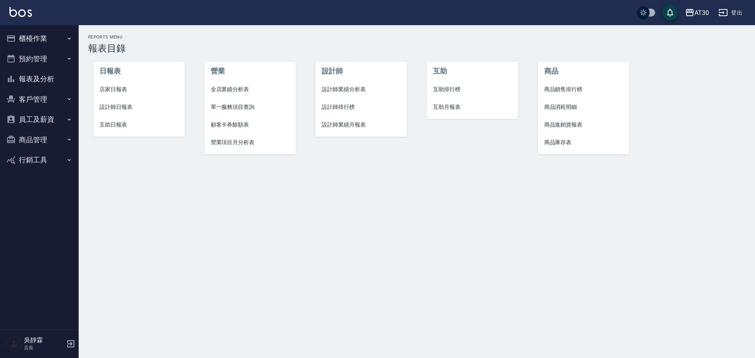
click at [104, 90] on span "店家日報表" at bounding box center [138, 89] width 79 height 8
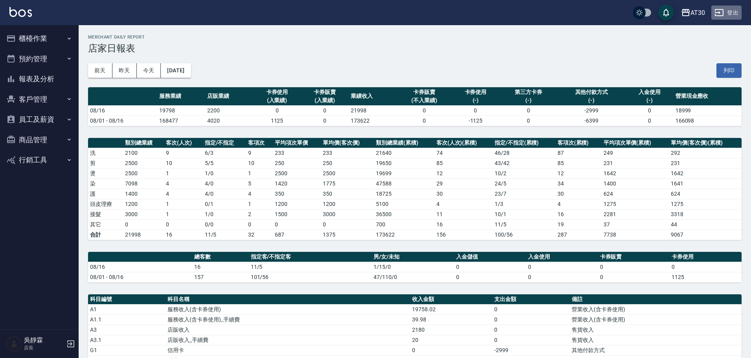
click at [739, 15] on button "登出" at bounding box center [726, 13] width 30 height 15
